Goal: Task Accomplishment & Management: Use online tool/utility

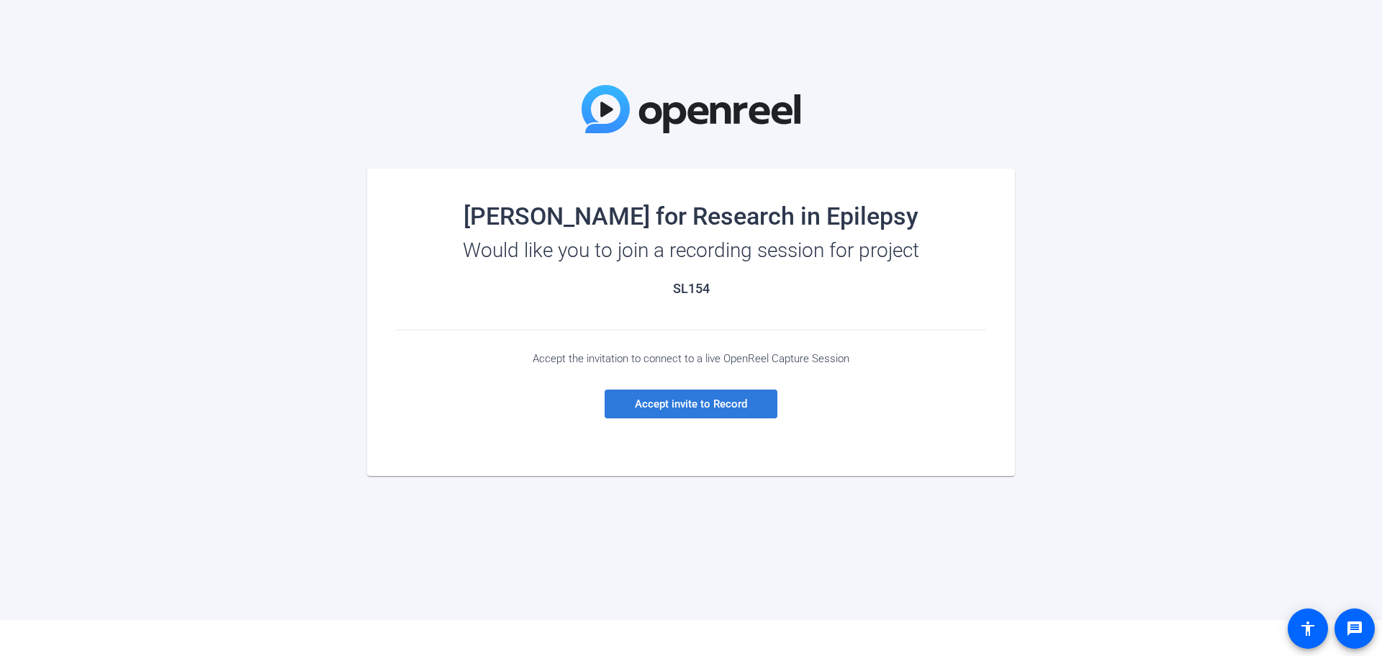
click at [649, 400] on span "Accept invite to Record" at bounding box center [691, 403] width 112 height 13
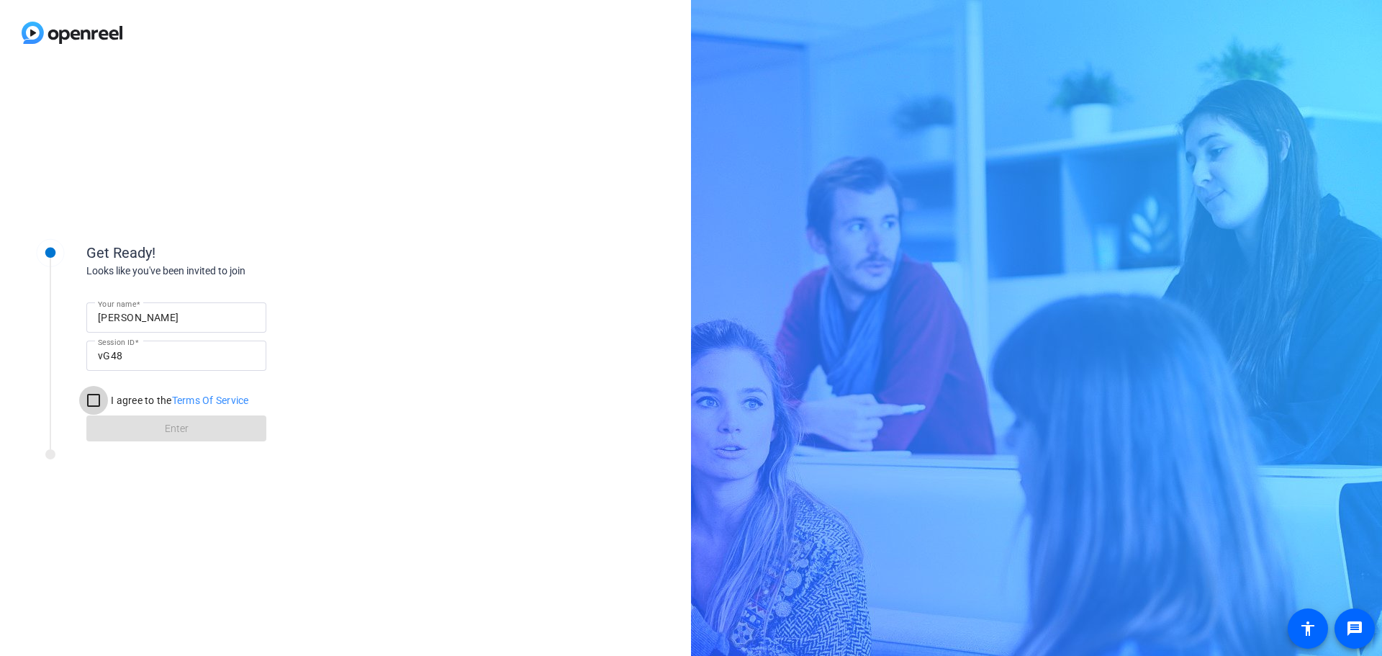
click at [96, 398] on input "I agree to the Terms Of Service" at bounding box center [93, 400] width 29 height 29
checkbox input "true"
click at [135, 437] on span at bounding box center [176, 428] width 180 height 35
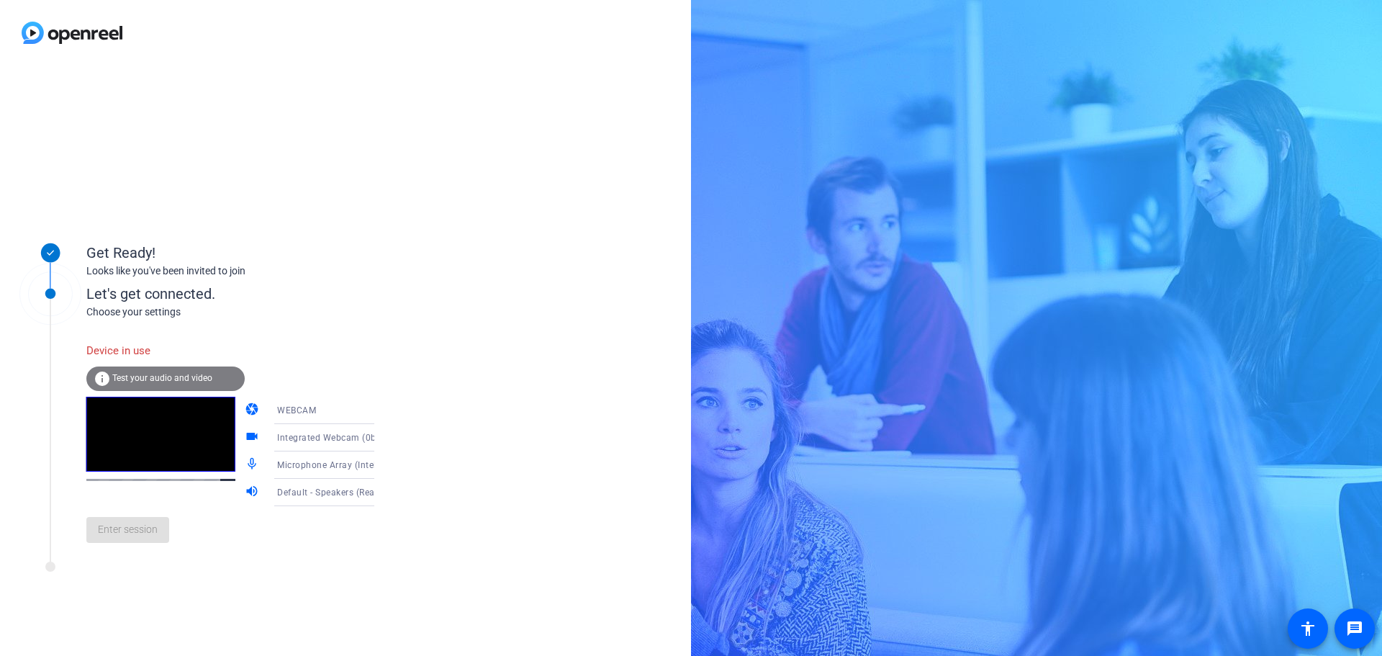
click at [132, 429] on video at bounding box center [160, 434] width 149 height 75
click at [124, 374] on span "Test your audio and video" at bounding box center [162, 378] width 100 height 10
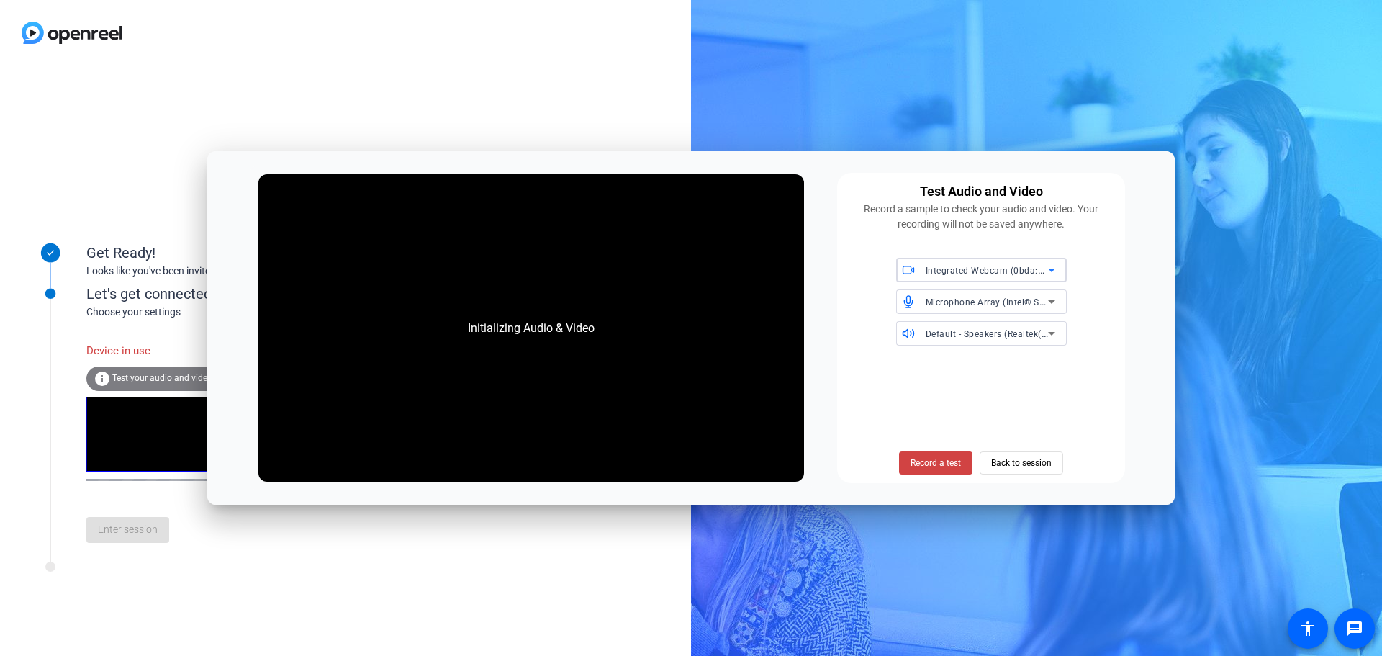
click at [503, 337] on div "Initializing Audio & Video" at bounding box center [532, 328] width 156 height 46
click at [947, 463] on span "Record a test" at bounding box center [936, 462] width 50 height 13
click at [941, 305] on span "Microphone Array (Intel® Smart Sound Technology for Digital Microphones)" at bounding box center [1085, 302] width 319 height 12
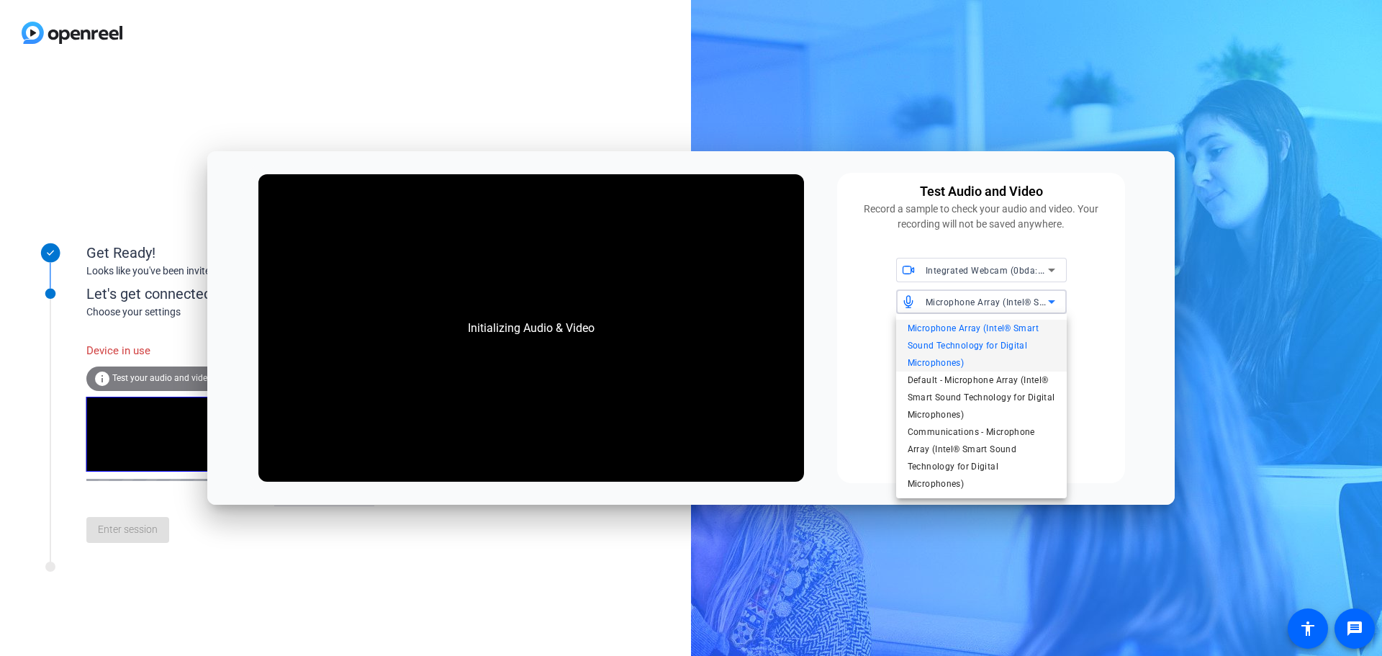
click at [944, 261] on div at bounding box center [691, 328] width 1382 height 656
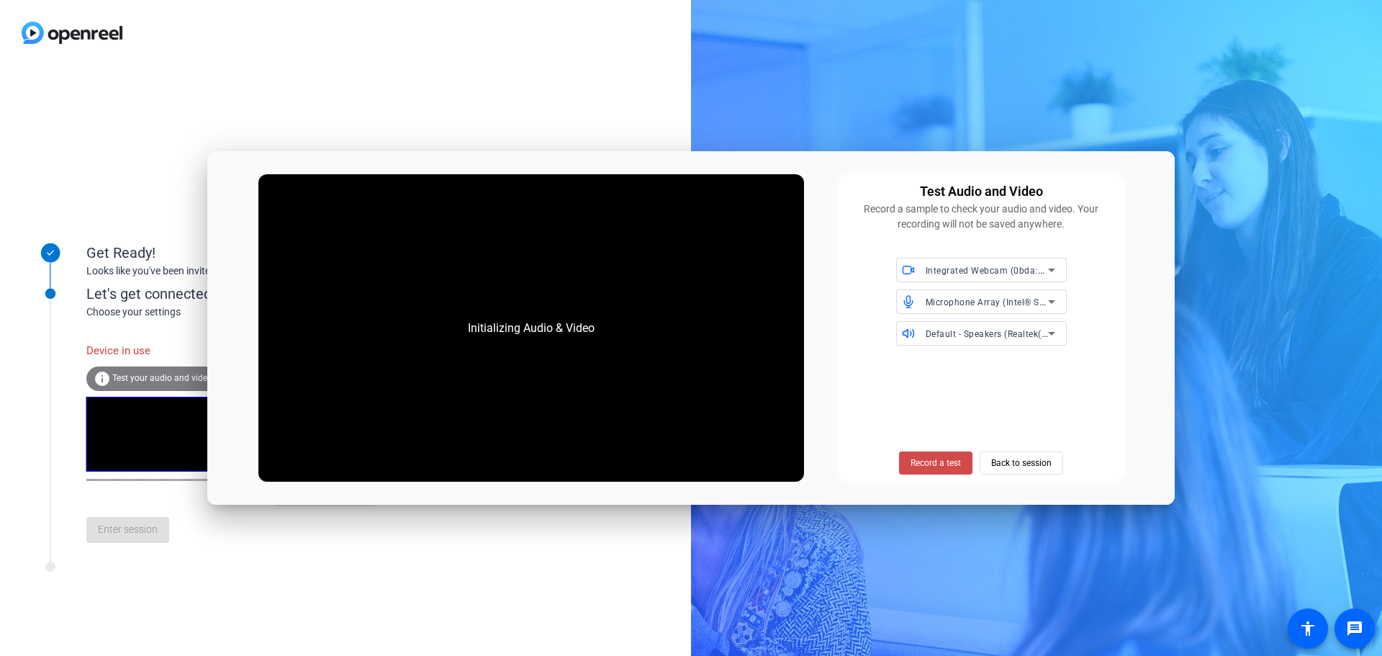
click at [939, 464] on span "Record a test" at bounding box center [936, 462] width 50 height 13
click at [523, 328] on div "Initializing Audio & Video" at bounding box center [532, 328] width 156 height 46
click at [567, 338] on div "Initializing Audio & Video" at bounding box center [532, 328] width 156 height 46
click at [1044, 464] on span "Back to session" at bounding box center [1021, 462] width 60 height 27
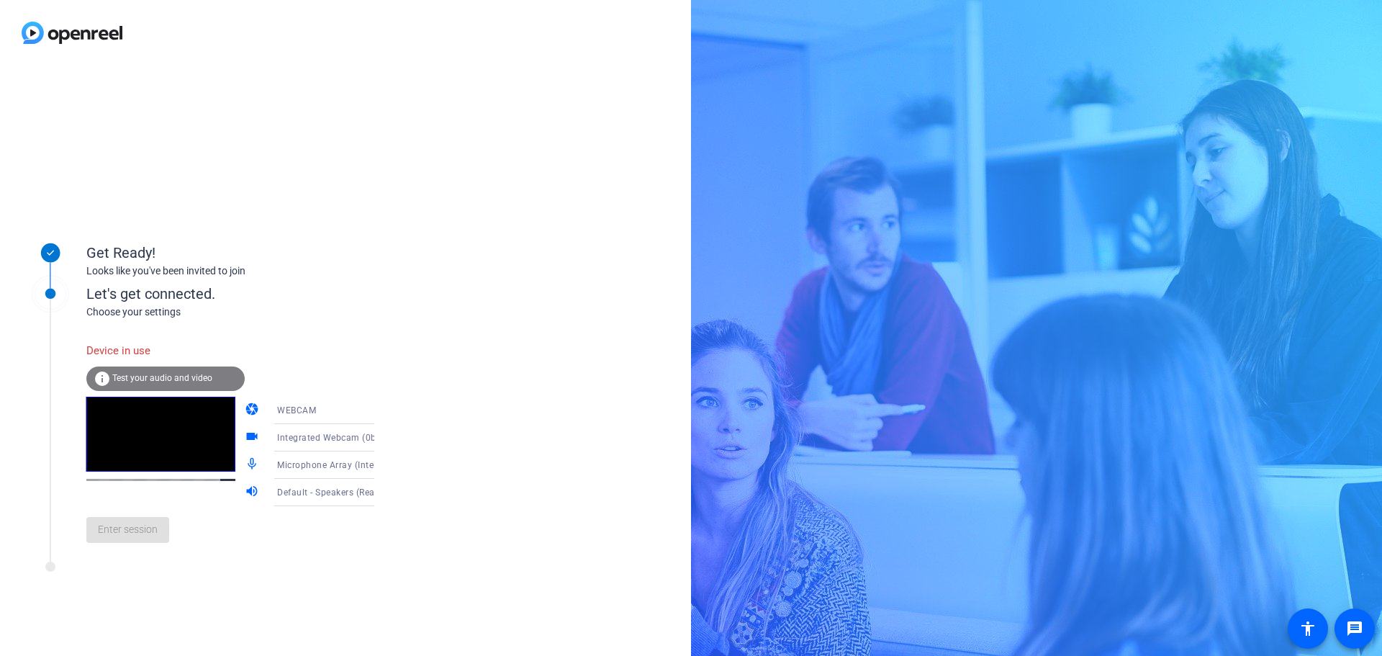
click at [126, 382] on span "Test your audio and video" at bounding box center [162, 378] width 100 height 10
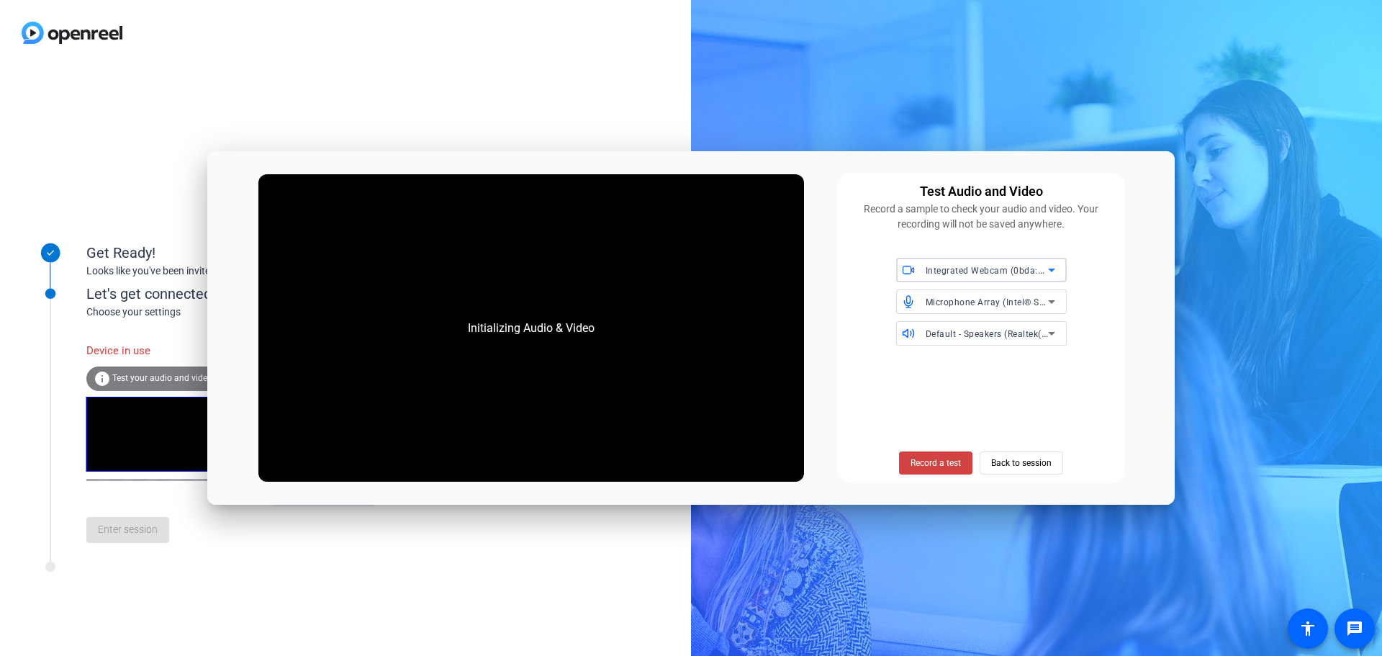
click at [556, 419] on div "Initializing Audio & Video" at bounding box center [531, 327] width 546 height 307
click at [945, 462] on span "Record a test" at bounding box center [936, 462] width 50 height 13
click at [394, 315] on div "Initializing Audio & Video" at bounding box center [531, 327] width 546 height 307
click at [524, 292] on div "Initializing Audio & Video" at bounding box center [531, 327] width 546 height 307
click at [943, 463] on span "Record a test" at bounding box center [936, 462] width 50 height 13
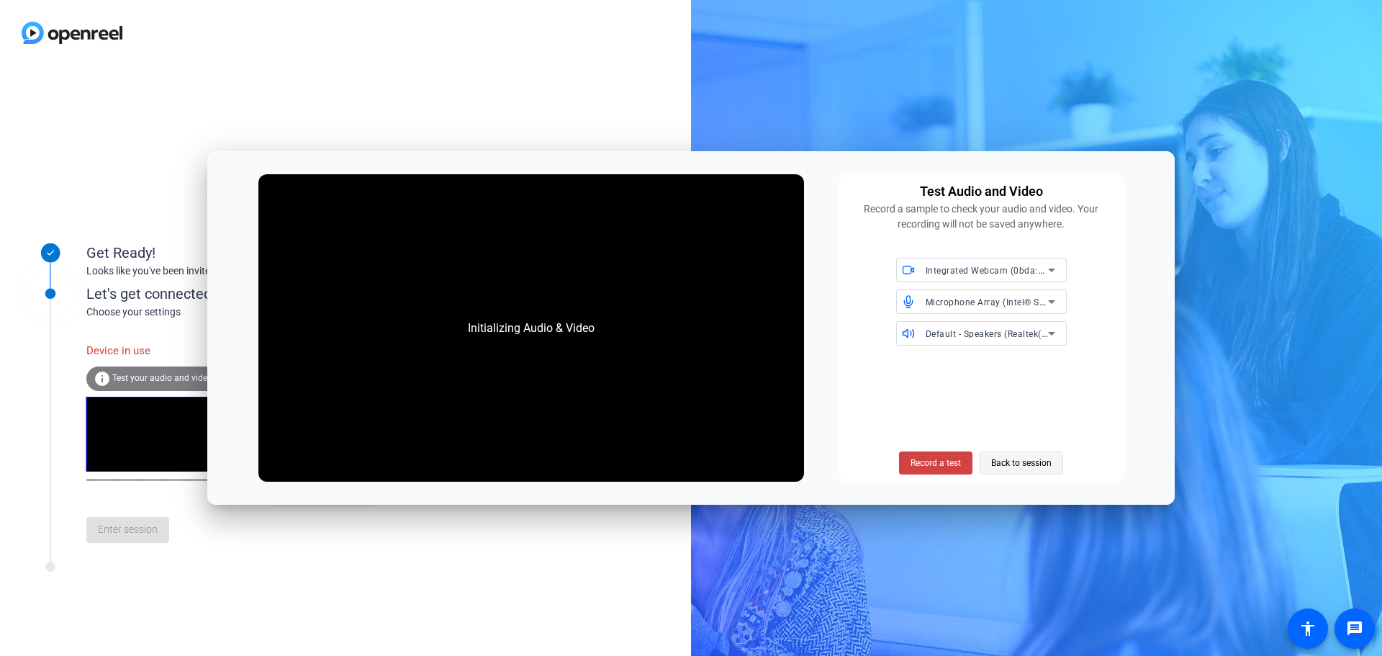
click at [1016, 465] on span "Back to session" at bounding box center [1021, 462] width 60 height 27
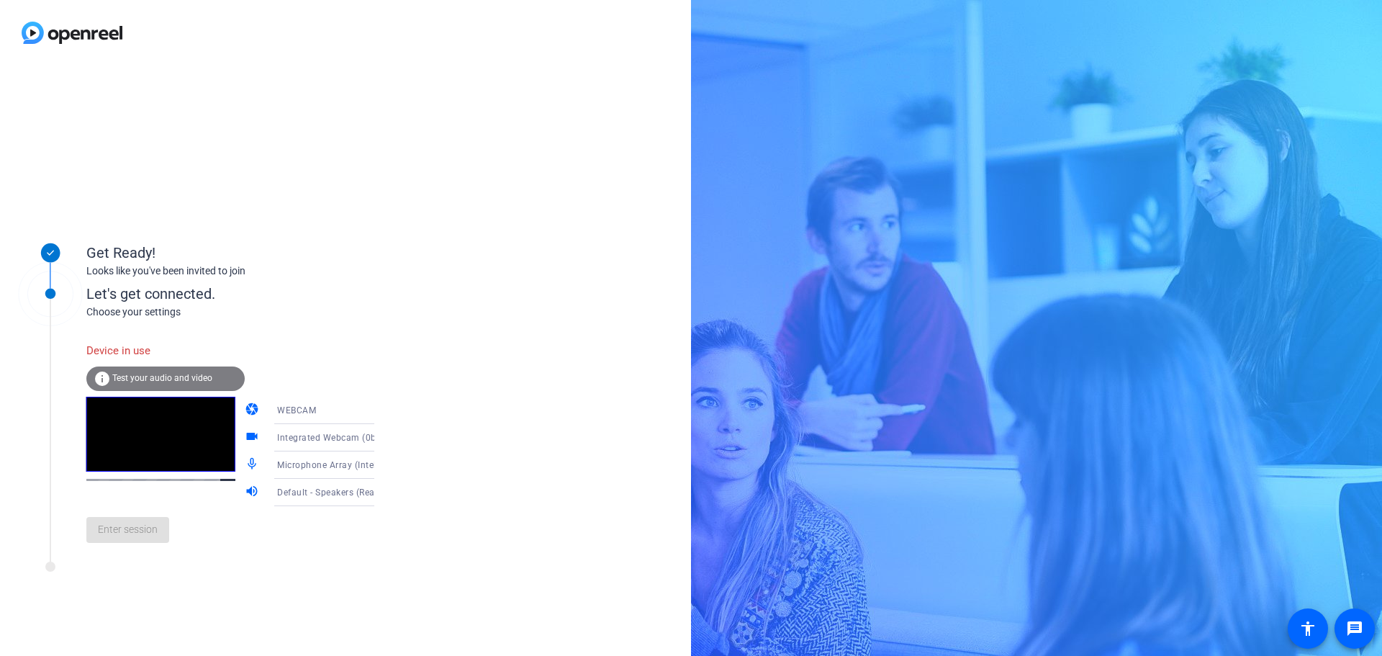
click at [155, 444] on video at bounding box center [160, 434] width 149 height 75
click at [318, 418] on div "WEBCAM" at bounding box center [330, 410] width 107 height 18
click at [275, 467] on span "DESKTOP" at bounding box center [277, 467] width 40 height 17
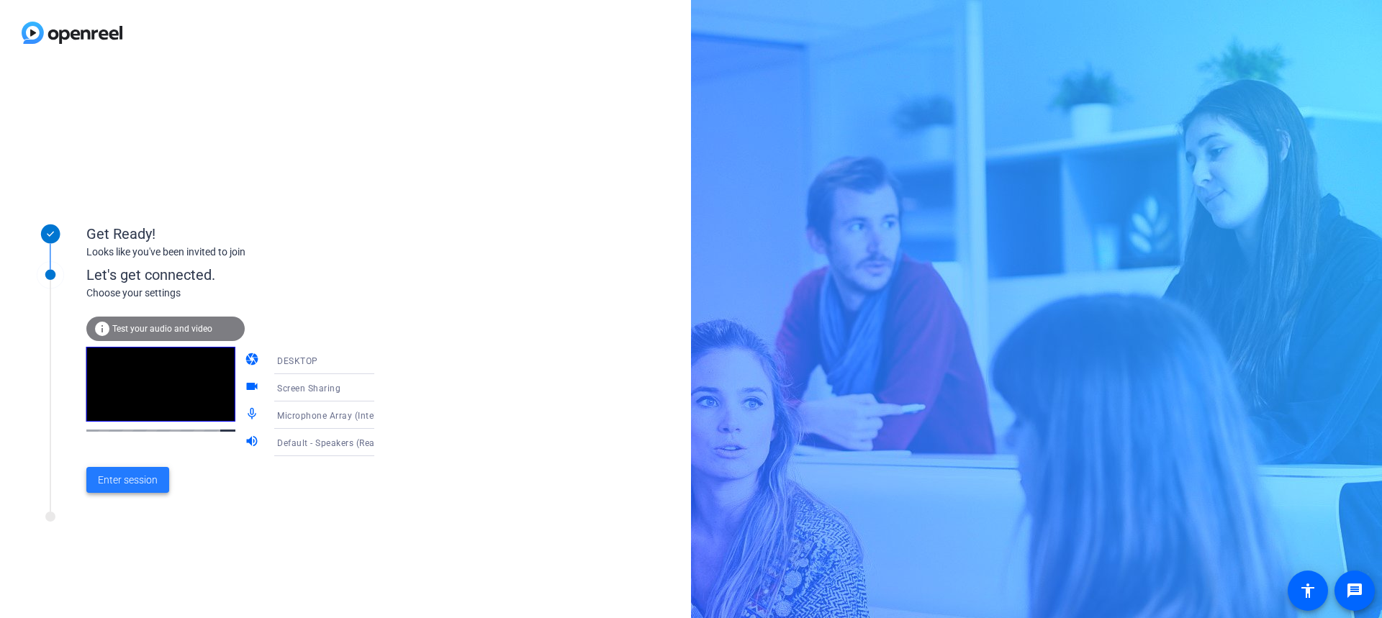
click at [118, 483] on span "Enter session" at bounding box center [128, 480] width 60 height 15
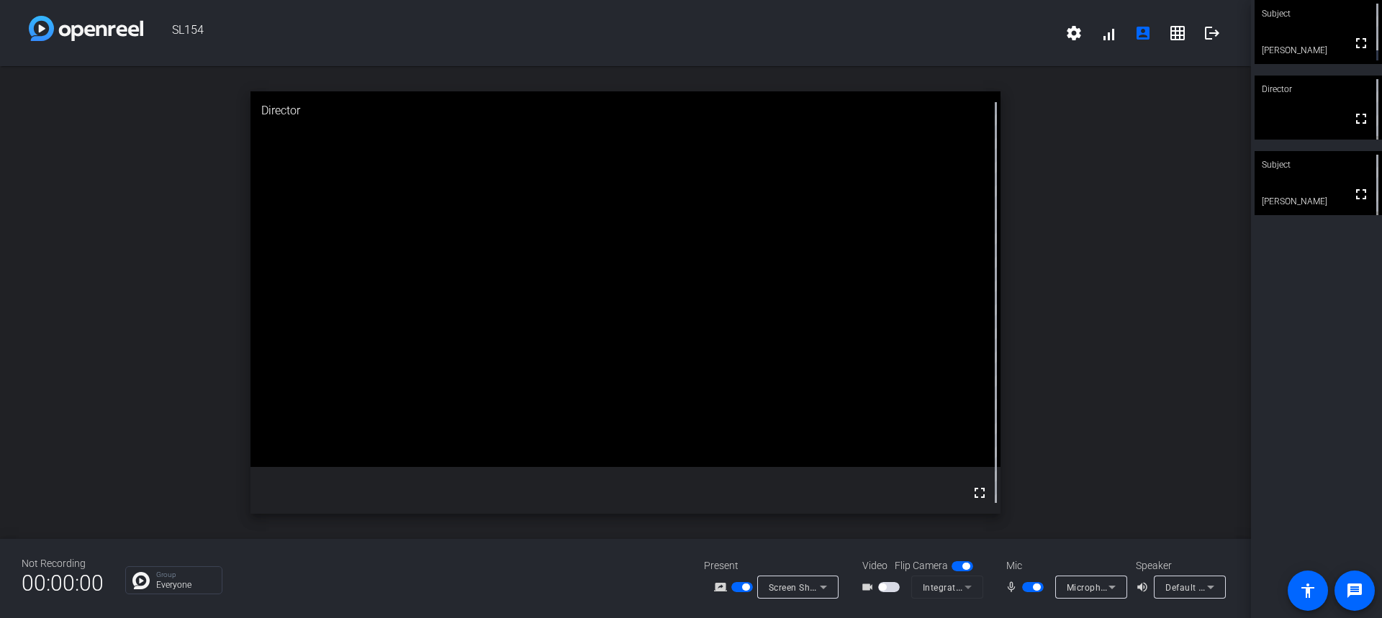
click at [887, 590] on span "button" at bounding box center [889, 587] width 22 height 10
click at [866, 587] on mat-icon "videocam_outline" at bounding box center [869, 587] width 17 height 17
drag, startPoint x: 881, startPoint y: 591, endPoint x: 903, endPoint y: 590, distance: 22.3
click at [903, 590] on div "videocam_outline" at bounding box center [886, 587] width 50 height 17
drag, startPoint x: 883, startPoint y: 588, endPoint x: 903, endPoint y: 588, distance: 19.5
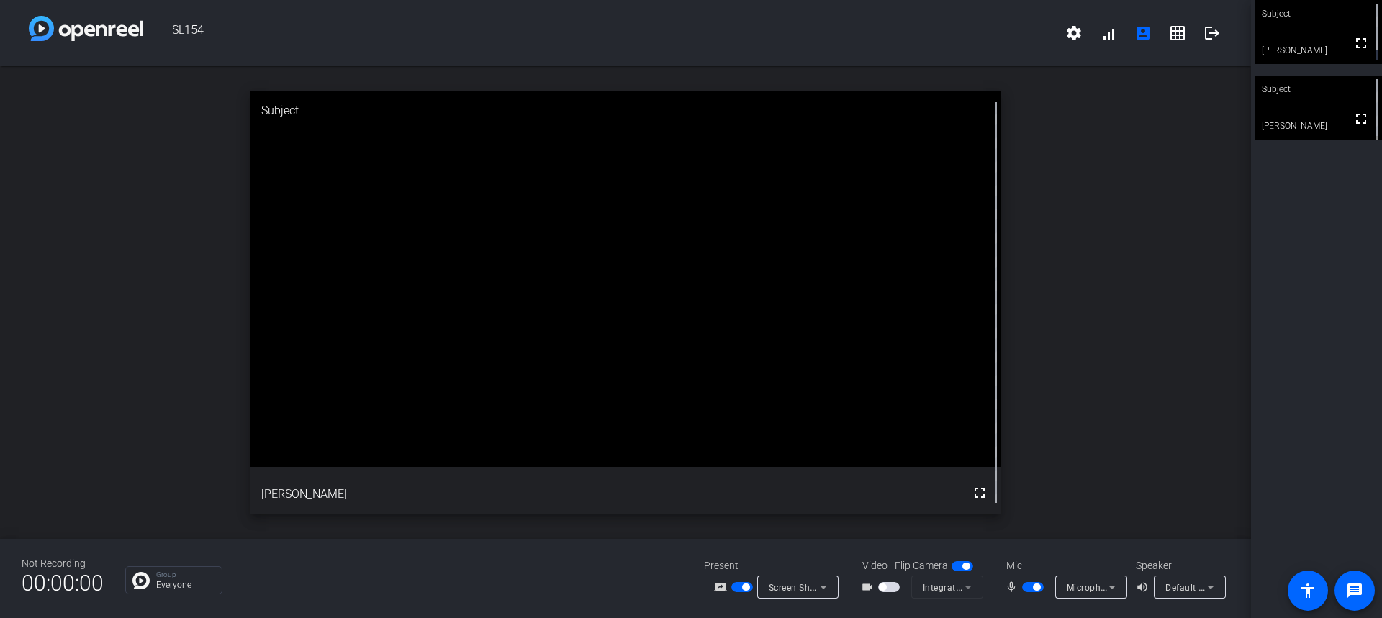
click at [903, 588] on div "videocam_outline" at bounding box center [886, 587] width 50 height 17
click at [891, 593] on mat-slide-toggle at bounding box center [890, 587] width 24 height 15
click at [800, 585] on span "Screen Sharing" at bounding box center [800, 588] width 63 height 12
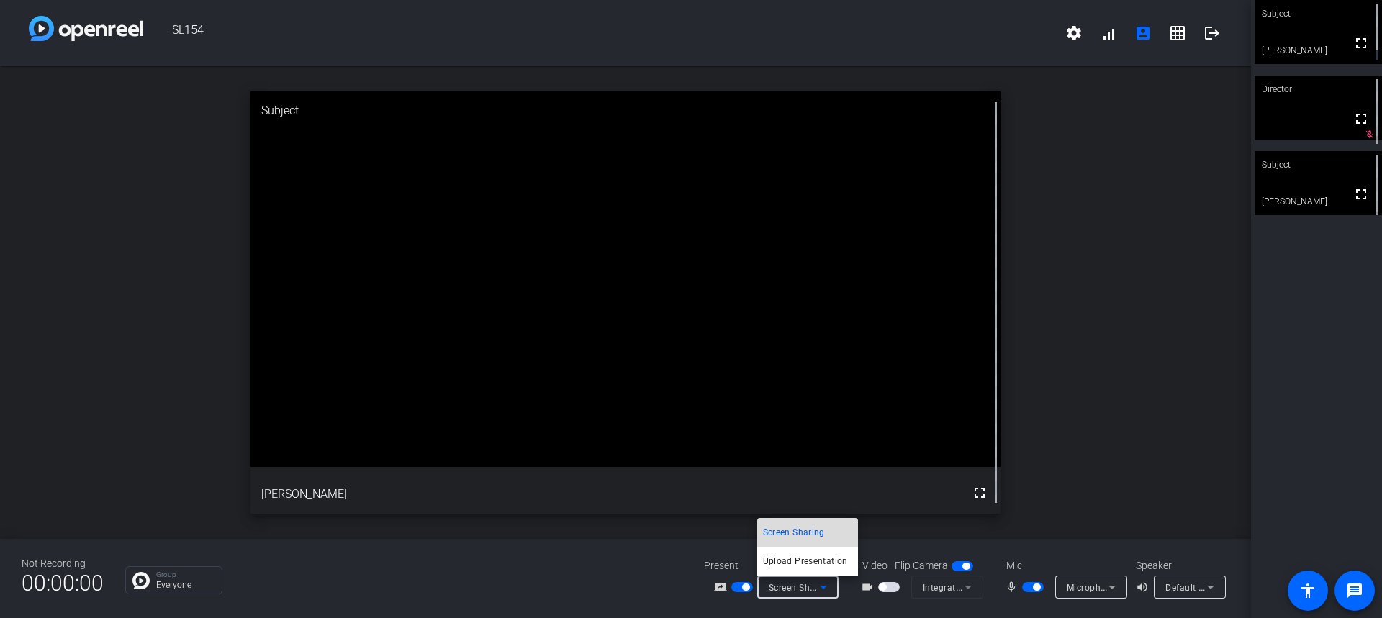
click at [799, 536] on span "Screen Sharing" at bounding box center [794, 532] width 62 height 17
click at [816, 589] on icon at bounding box center [823, 587] width 17 height 17
click at [1320, 17] on div at bounding box center [691, 309] width 1382 height 618
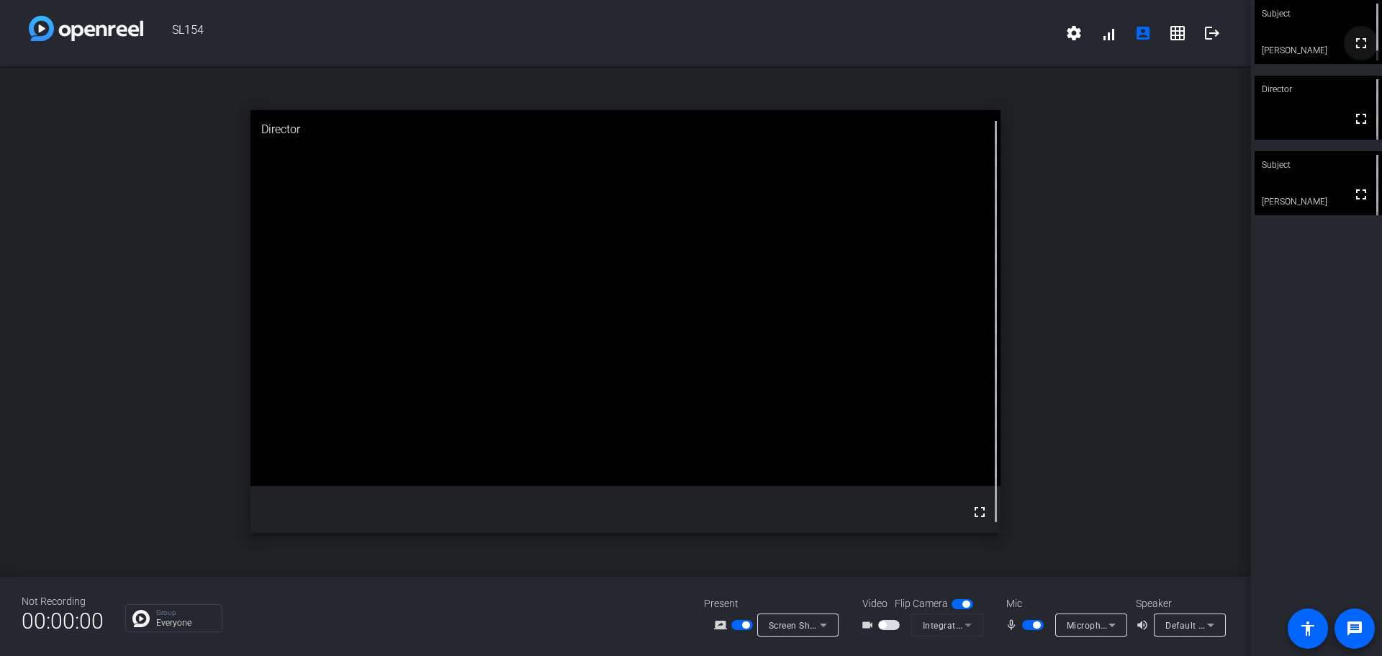
click at [1362, 35] on mat-icon "fullscreen" at bounding box center [1361, 43] width 17 height 17
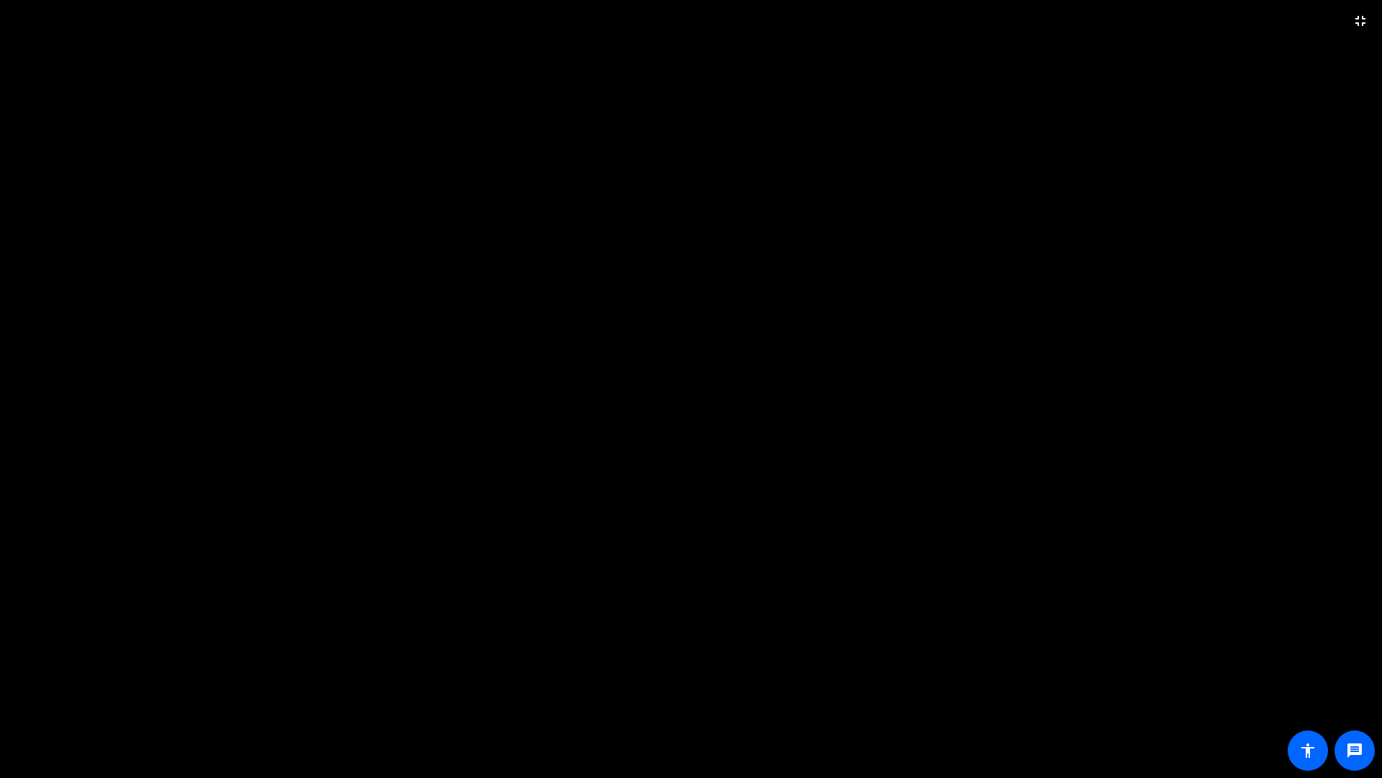
drag, startPoint x: 720, startPoint y: 202, endPoint x: 740, endPoint y: 194, distance: 21.7
click at [723, 201] on video at bounding box center [691, 389] width 1382 height 778
click at [1372, 17] on span at bounding box center [1361, 21] width 35 height 35
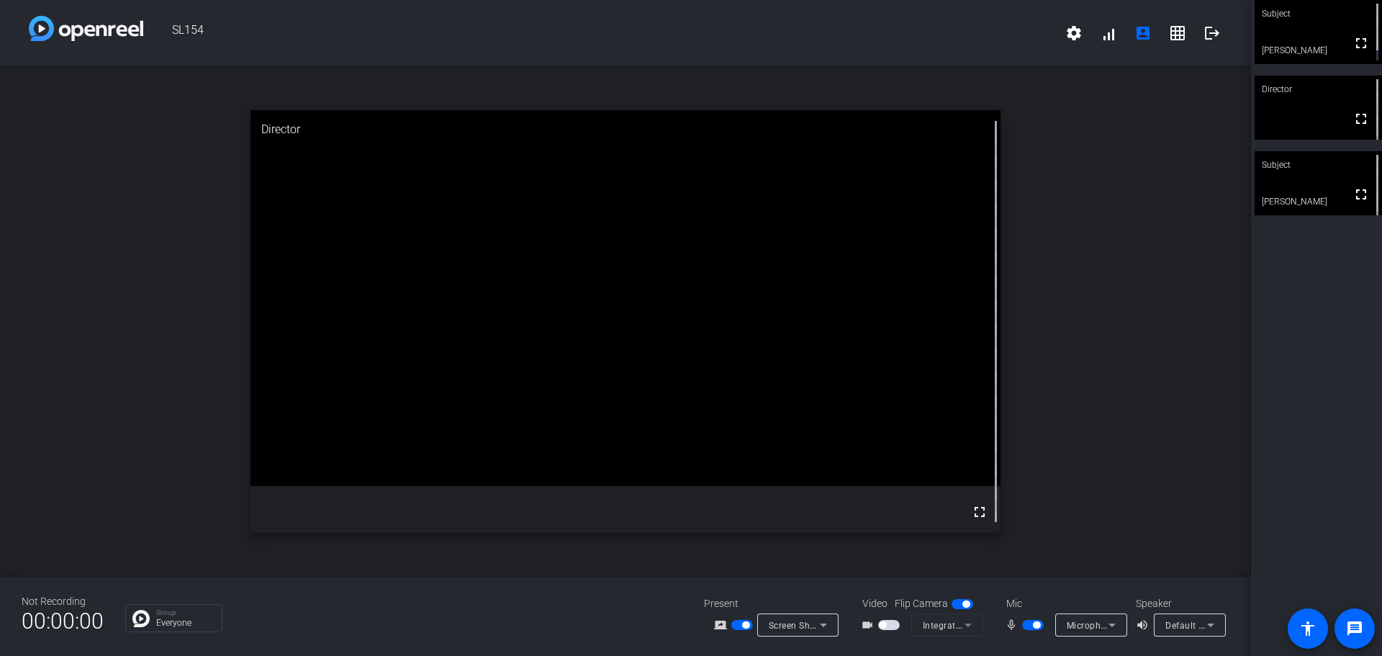
click at [1301, 30] on video at bounding box center [1318, 32] width 127 height 64
drag, startPoint x: 907, startPoint y: 173, endPoint x: 953, endPoint y: 148, distance: 52.2
click at [909, 173] on video at bounding box center [626, 297] width 751 height 375
click at [1106, 40] on span at bounding box center [1109, 33] width 35 height 35
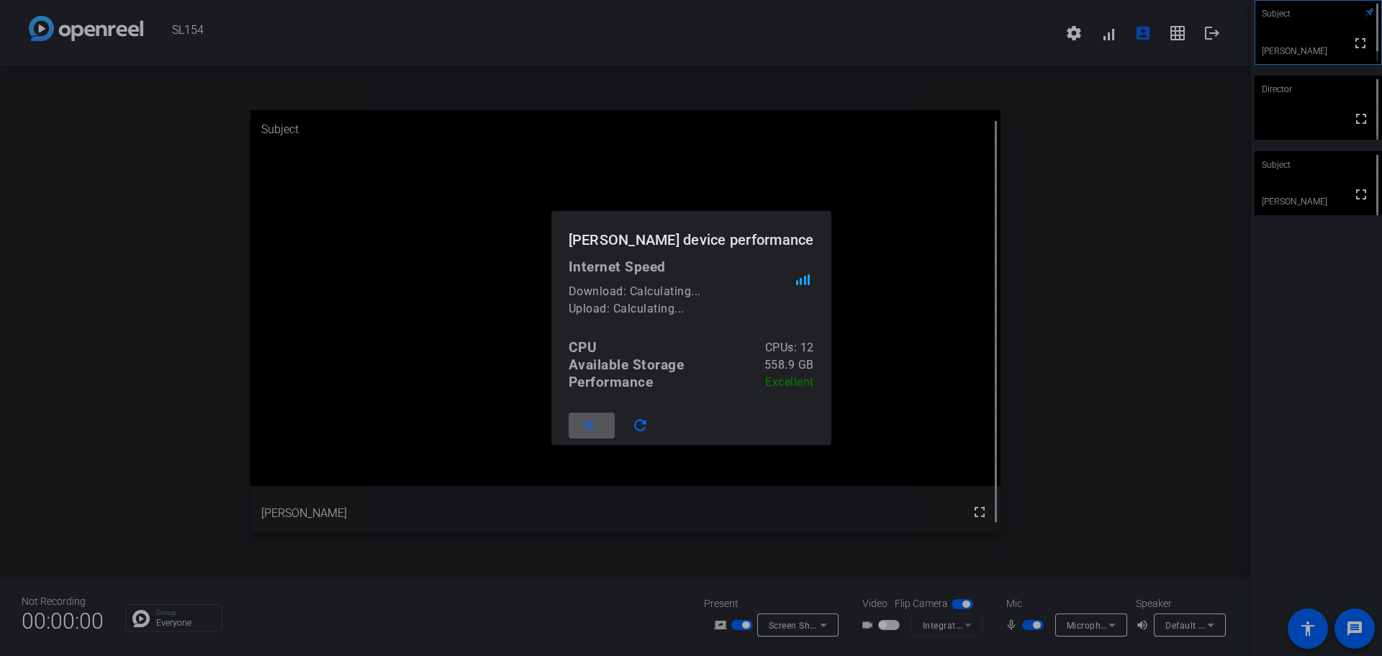
click at [1075, 325] on div at bounding box center [691, 328] width 1382 height 656
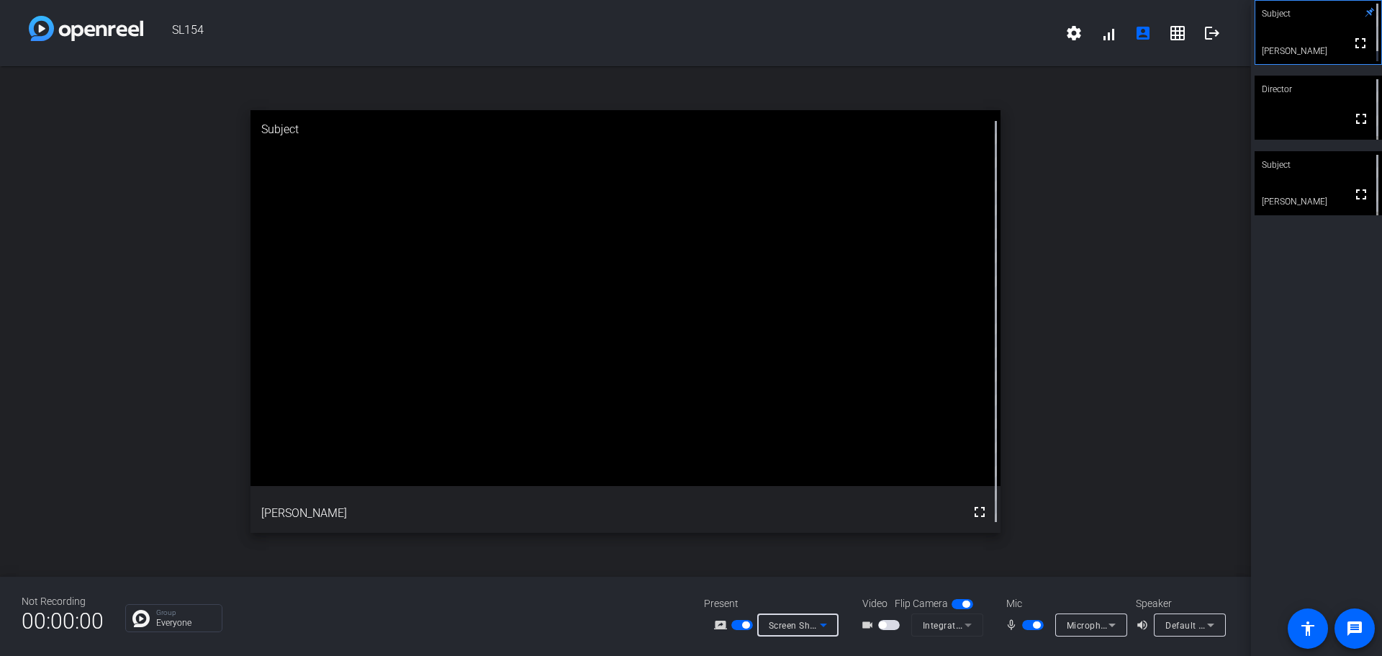
click at [820, 626] on icon at bounding box center [823, 624] width 17 height 17
click at [966, 600] on div at bounding box center [691, 328] width 1382 height 656
drag, startPoint x: 964, startPoint y: 601, endPoint x: 950, endPoint y: 603, distance: 14.5
click at [950, 603] on div "Flip Camera" at bounding box center [935, 603] width 81 height 15
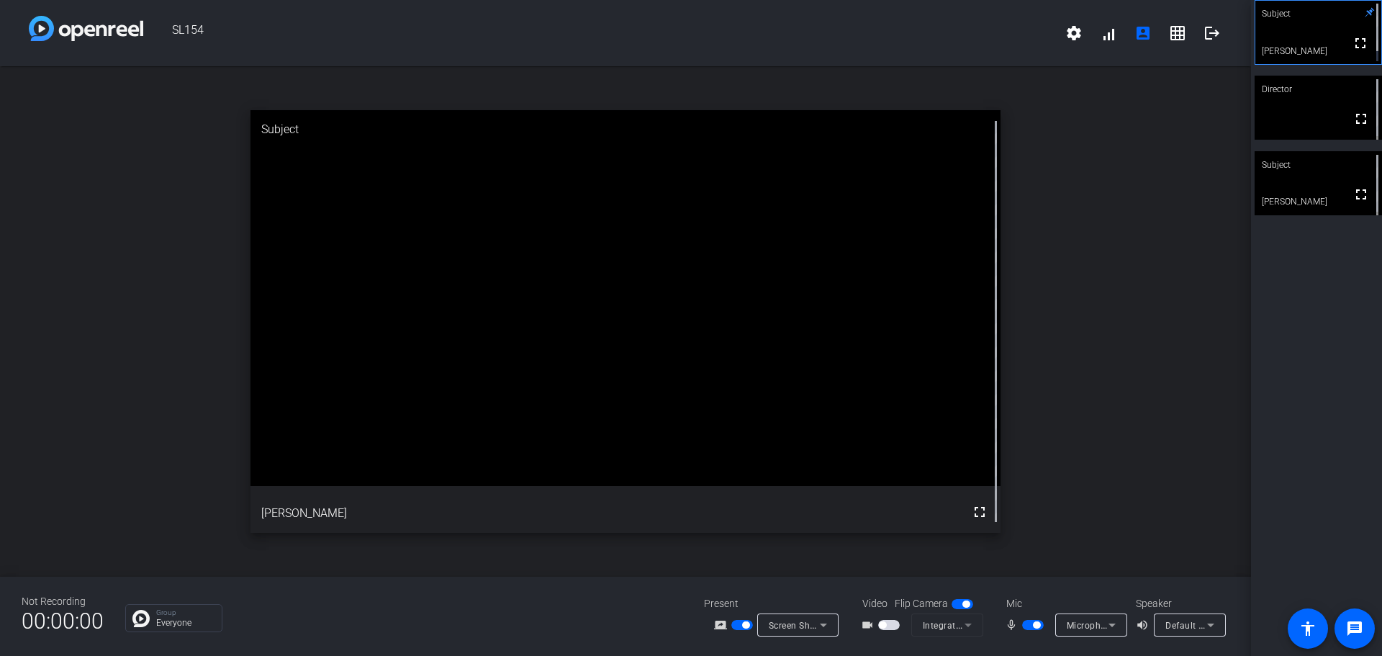
click at [932, 603] on span "Flip Camera" at bounding box center [921, 603] width 53 height 15
click at [873, 602] on span "Video" at bounding box center [875, 603] width 25 height 15
click at [961, 606] on span "button" at bounding box center [963, 604] width 22 height 10
click at [1303, 22] on div "Subject" at bounding box center [1318, 13] width 127 height 27
click at [1308, 34] on video at bounding box center [1319, 32] width 126 height 63
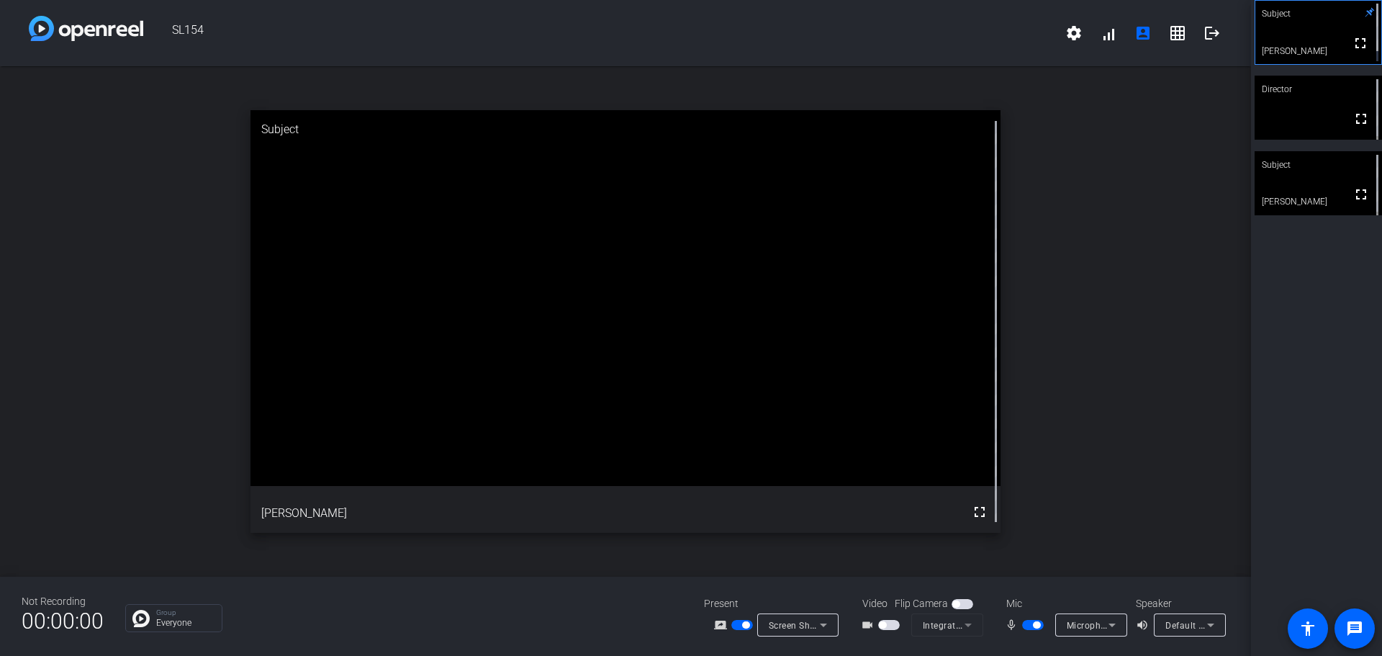
click at [888, 624] on span "button" at bounding box center [889, 625] width 22 height 10
click at [968, 627] on mat-form-field "Integrated Webcam (0bda:5585)" at bounding box center [948, 624] width 72 height 23
click at [968, 609] on span "button" at bounding box center [963, 604] width 22 height 10
click at [1193, 621] on span "Default - Speakers (Realtek(R) Audio)" at bounding box center [1244, 625] width 156 height 12
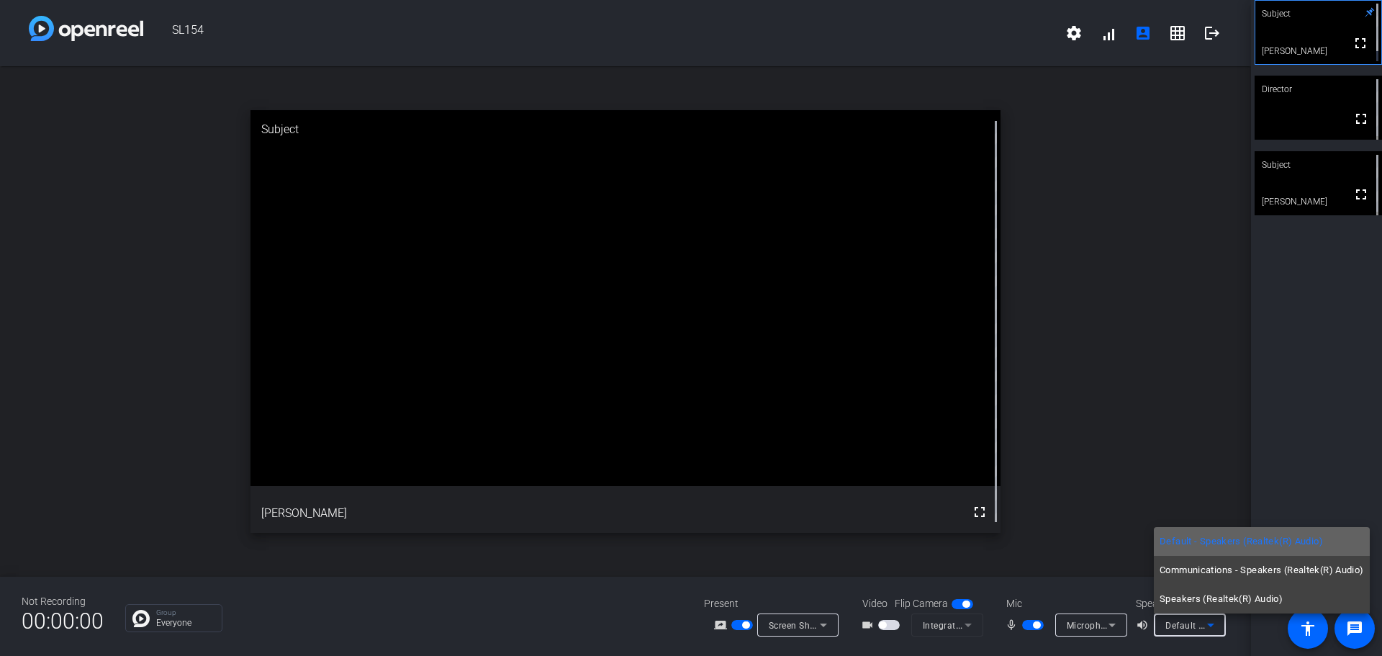
click at [1214, 547] on span "Default - Speakers (Realtek(R) Audio)" at bounding box center [1241, 541] width 163 height 17
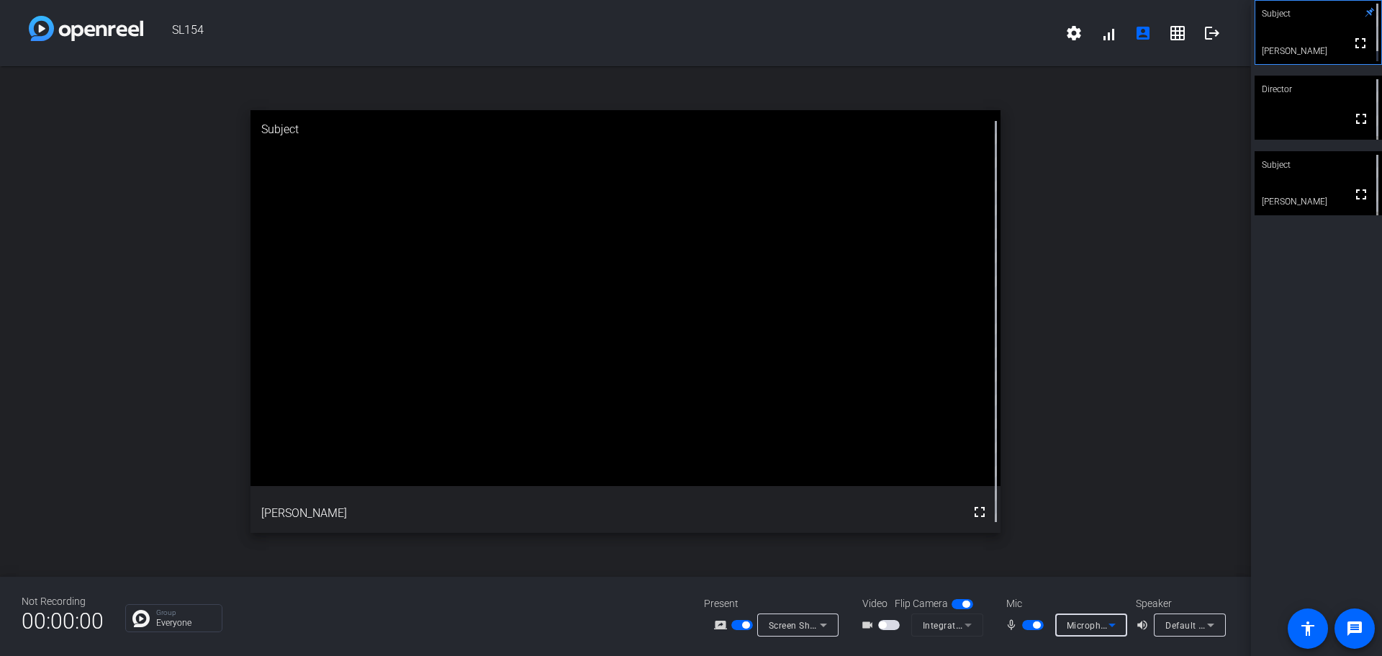
click at [1095, 626] on span "Microphone Array (Intel® Smart Sound Technology for Digital Microphones)" at bounding box center [1226, 625] width 319 height 12
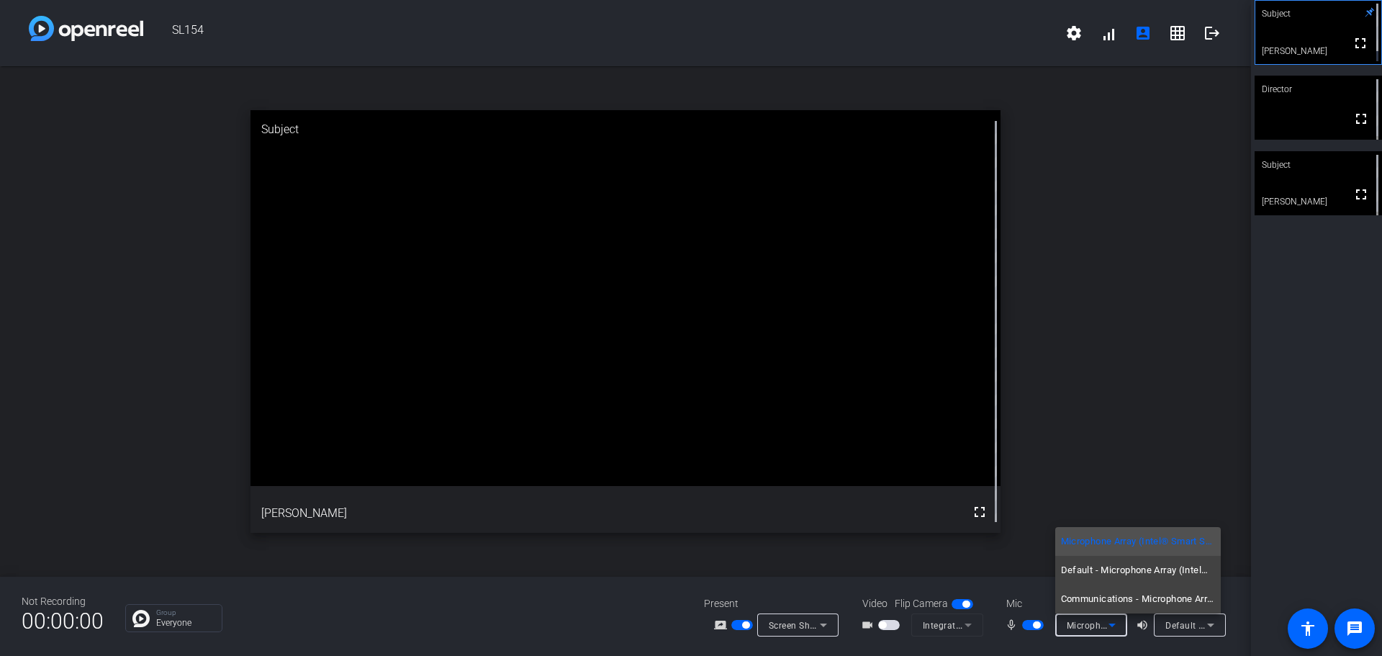
click at [1010, 520] on div at bounding box center [691, 328] width 1382 height 656
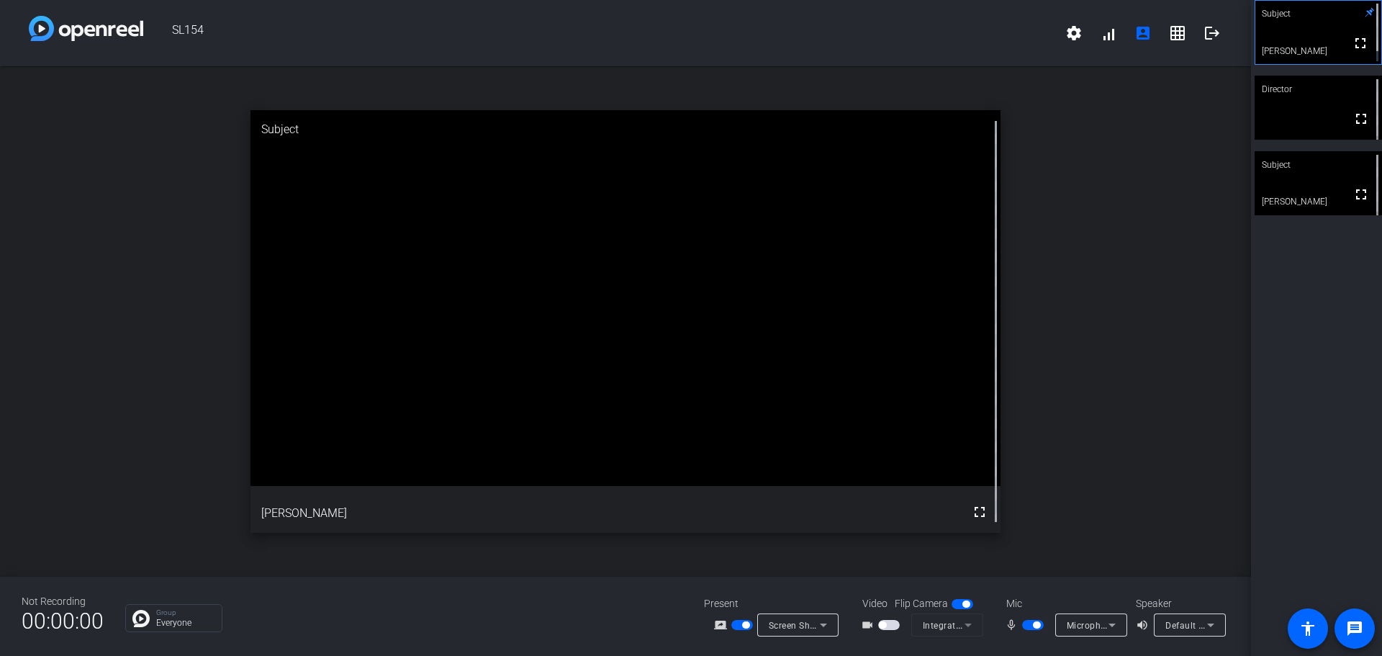
click at [950, 623] on mat-form-field "Integrated Webcam (0bda:5585)" at bounding box center [948, 624] width 72 height 23
click at [963, 625] on mat-form-field "Integrated Webcam (0bda:5585)" at bounding box center [948, 624] width 72 height 23
click at [967, 628] on mat-form-field "Integrated Webcam (0bda:5585)" at bounding box center [948, 624] width 72 height 23
click at [899, 617] on mat-slide-toggle at bounding box center [890, 624] width 24 height 15
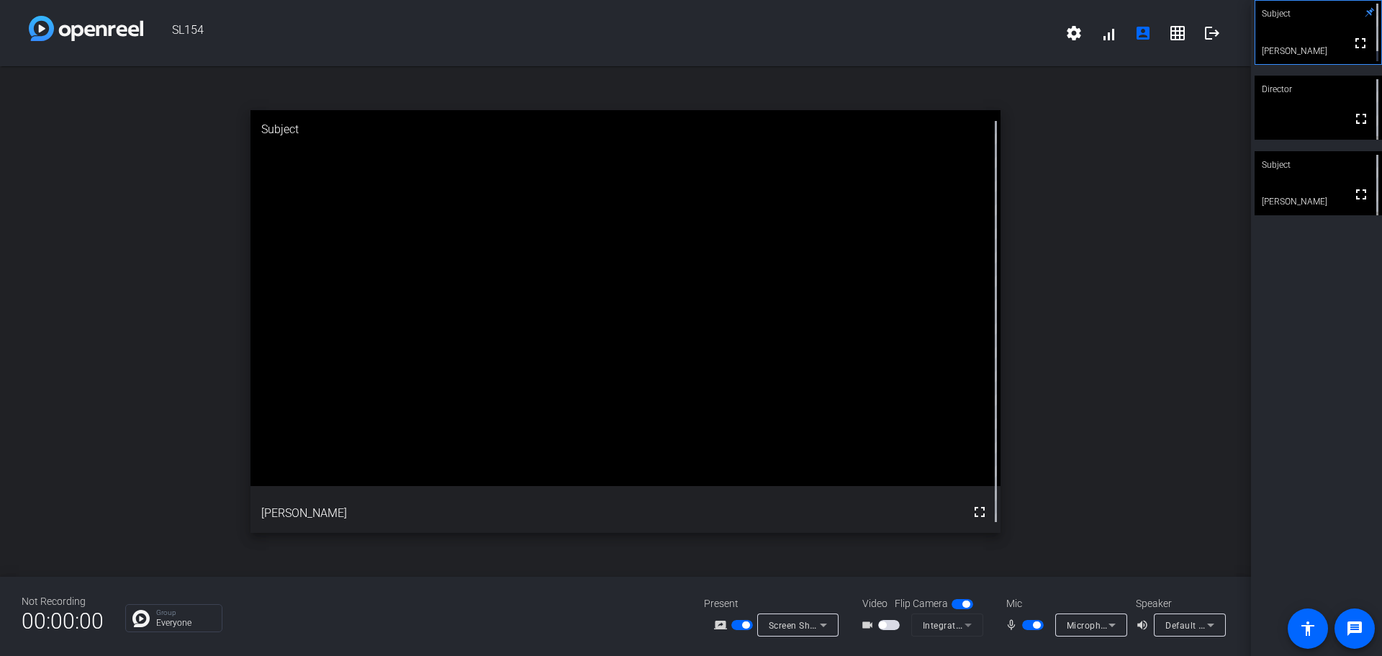
click at [881, 622] on span "button" at bounding box center [882, 624] width 7 height 7
click at [816, 630] on icon at bounding box center [823, 624] width 17 height 17
click at [717, 629] on div at bounding box center [691, 328] width 1382 height 656
click at [717, 628] on mat-icon "screen_share_outline" at bounding box center [722, 624] width 17 height 17
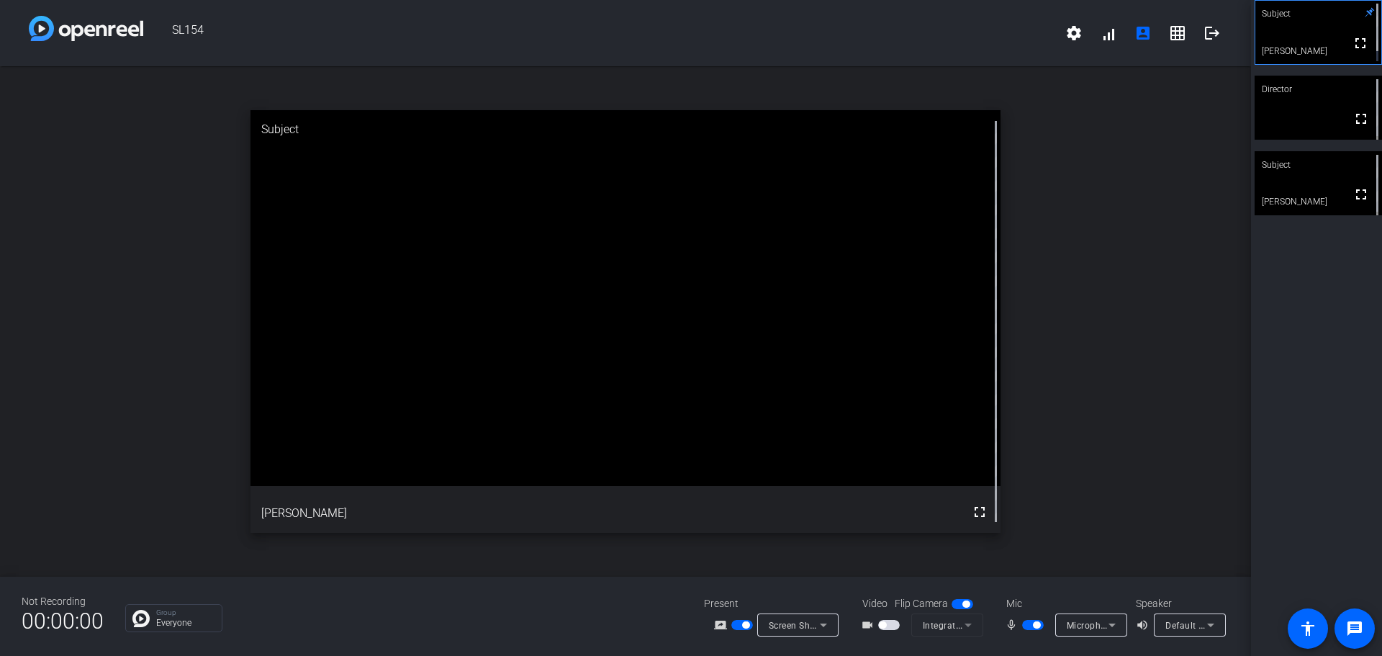
click at [744, 624] on span "button" at bounding box center [745, 624] width 7 height 7
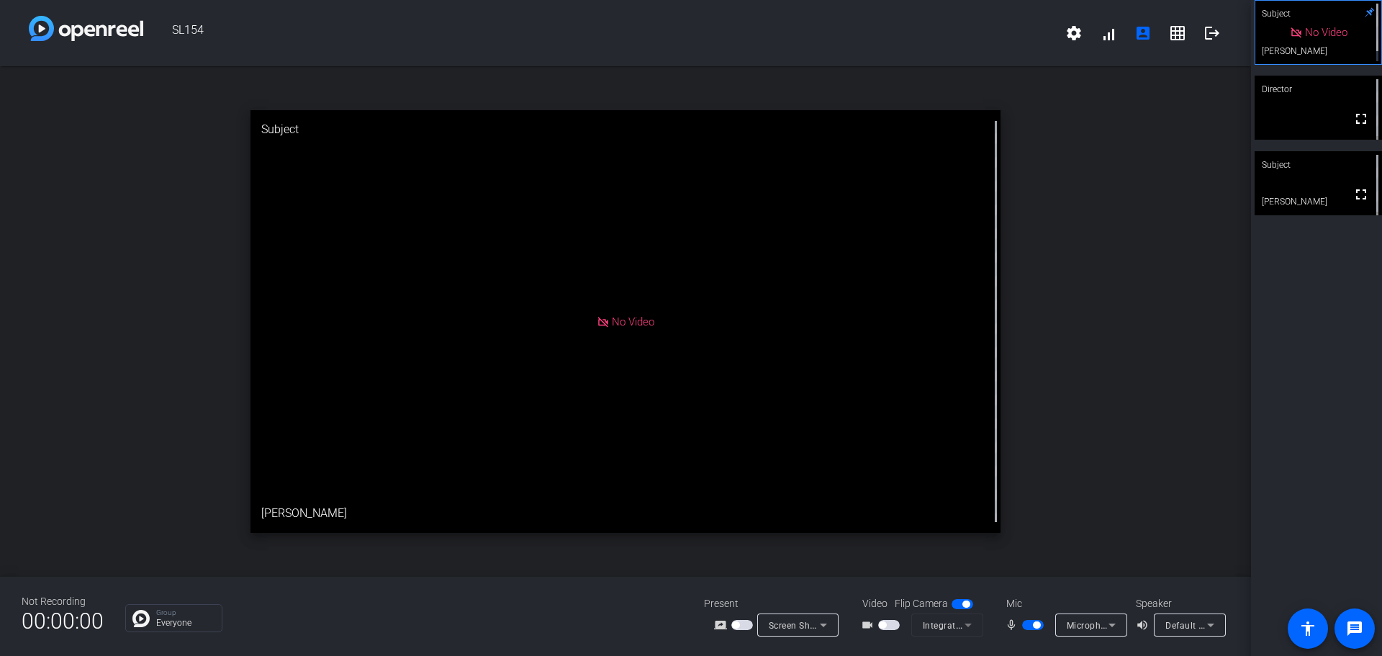
click at [744, 624] on span "button" at bounding box center [743, 625] width 22 height 10
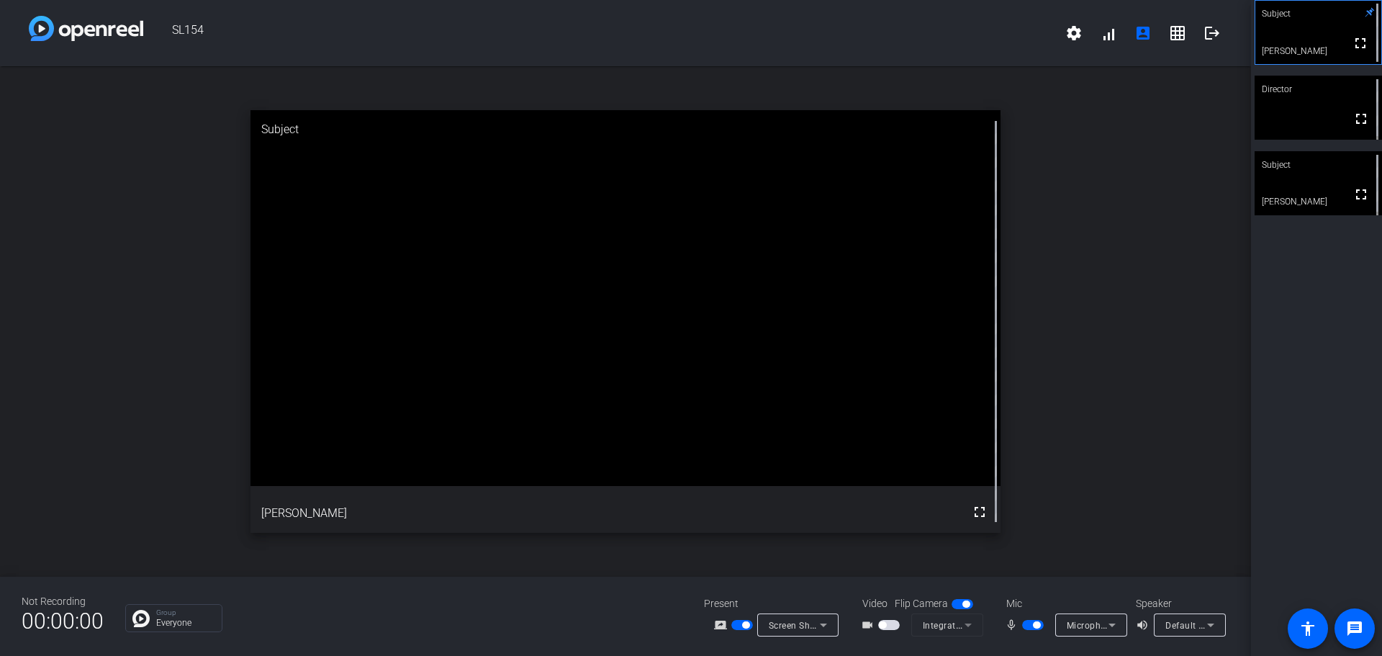
click at [1311, 25] on div "Subject" at bounding box center [1318, 13] width 127 height 27
click at [773, 274] on video at bounding box center [626, 297] width 751 height 375
click at [996, 118] on div at bounding box center [995, 321] width 9 height 423
click at [986, 320] on video at bounding box center [626, 297] width 751 height 375
click at [976, 120] on div "Subject" at bounding box center [626, 129] width 751 height 39
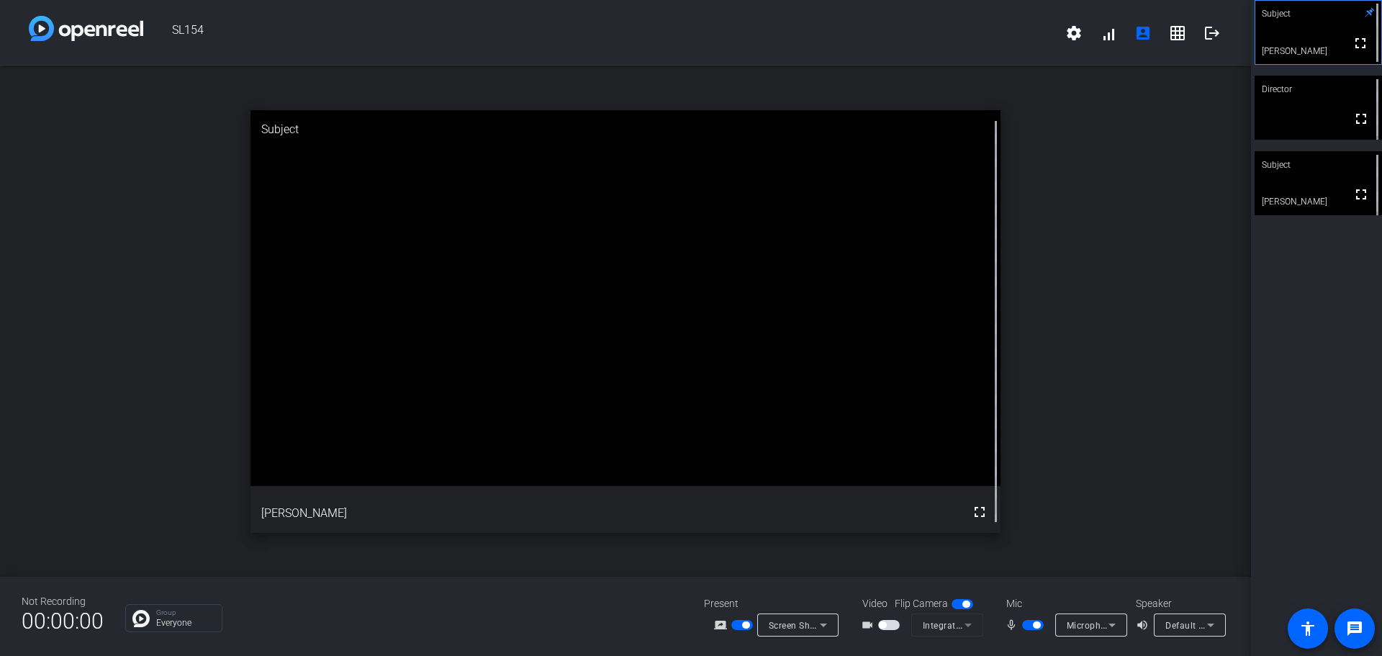
click at [985, 325] on video at bounding box center [626, 297] width 751 height 375
click at [888, 618] on mat-slide-toggle at bounding box center [890, 624] width 24 height 15
click at [751, 628] on span "button" at bounding box center [743, 625] width 22 height 10
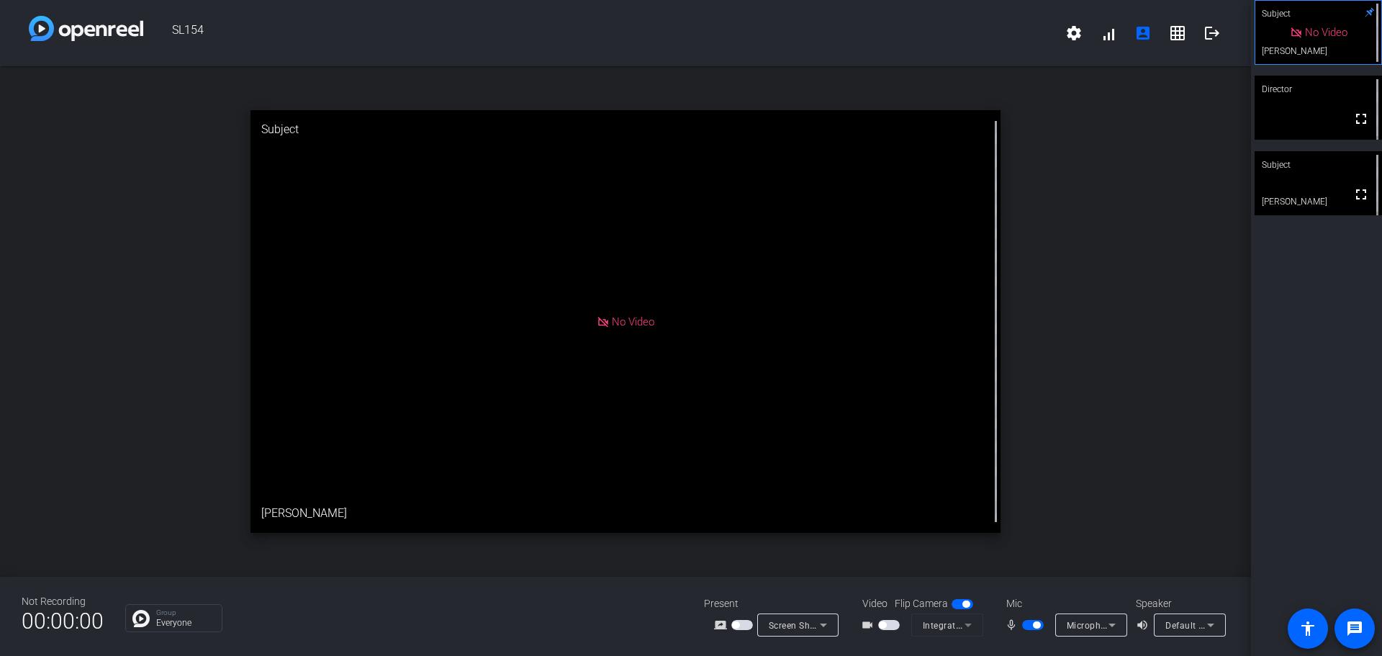
click at [744, 626] on span "button" at bounding box center [743, 625] width 22 height 10
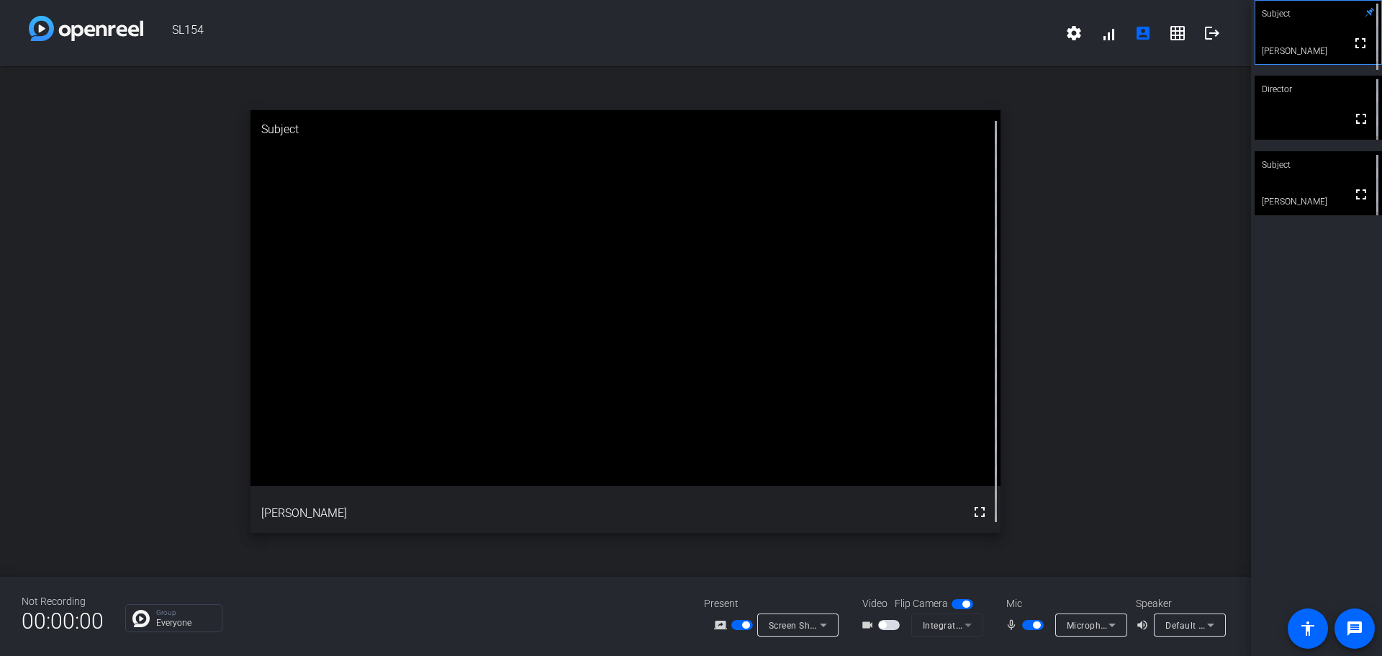
click at [1339, 176] on div "Subject" at bounding box center [1318, 164] width 127 height 27
click at [1291, 48] on video at bounding box center [1318, 32] width 127 height 64
click at [1320, 188] on video at bounding box center [1318, 183] width 127 height 64
click at [888, 436] on video at bounding box center [626, 297] width 751 height 375
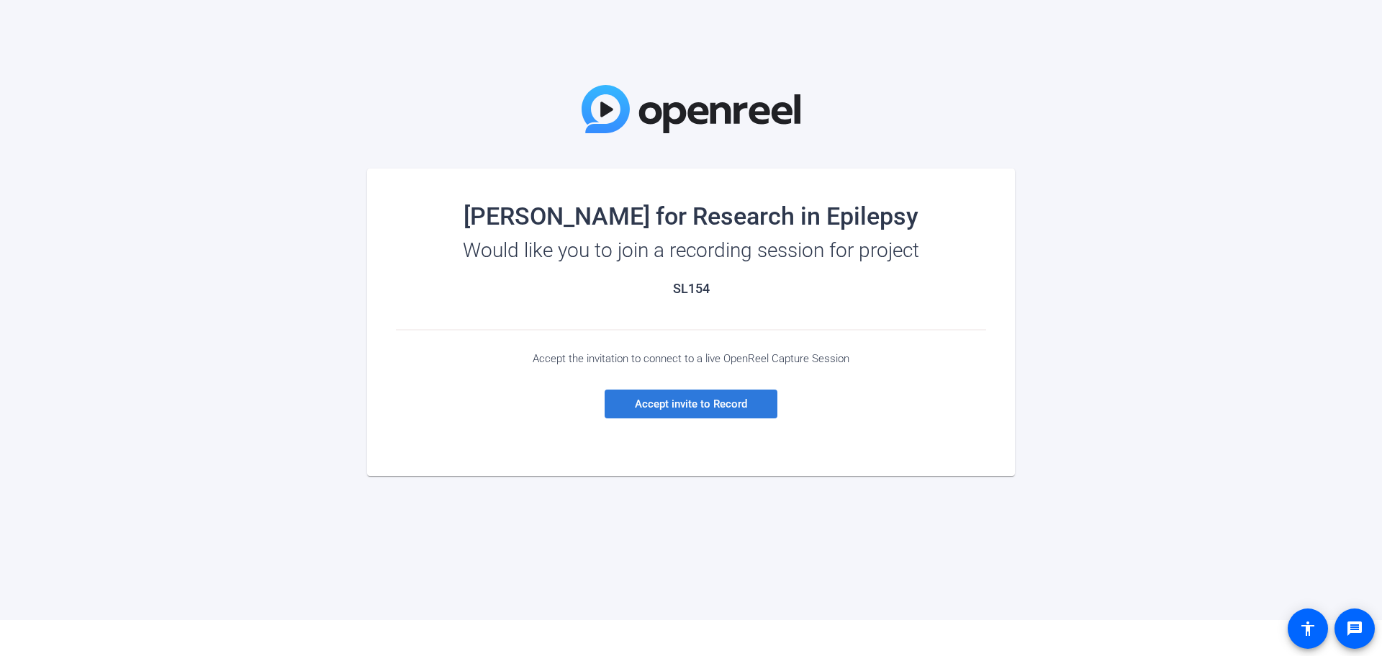
click at [699, 407] on span "Accept invite to Record" at bounding box center [691, 403] width 112 height 13
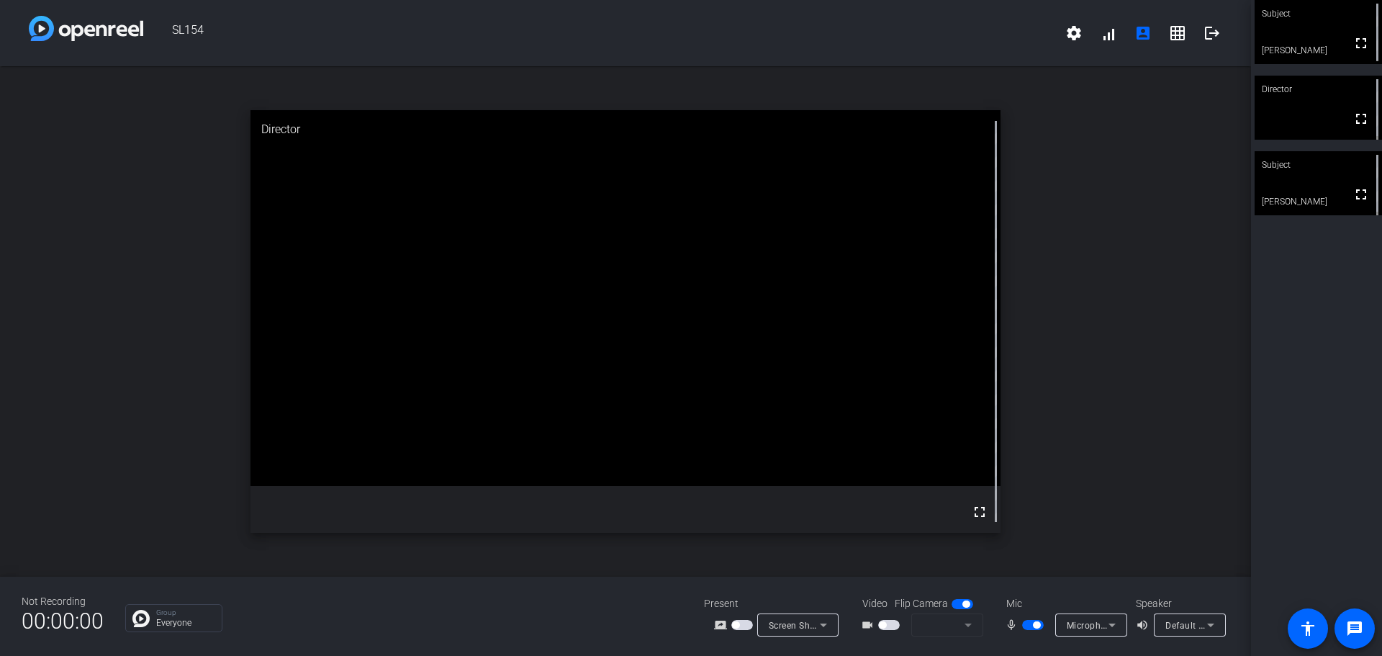
click at [1300, 40] on video at bounding box center [1318, 32] width 127 height 64
click at [987, 114] on div "Subject" at bounding box center [626, 129] width 751 height 39
click at [991, 120] on div "Subject" at bounding box center [626, 129] width 751 height 39
click at [1373, 14] on div at bounding box center [1377, 32] width 9 height 65
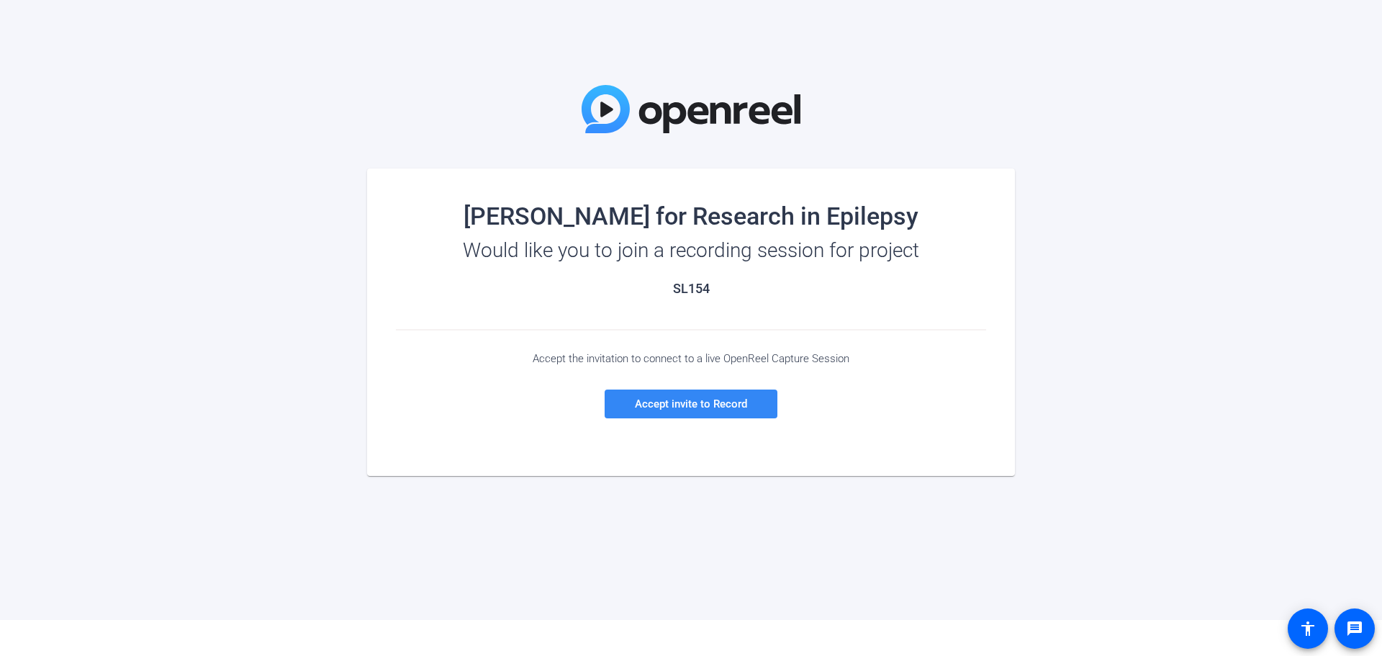
click at [699, 408] on span "Accept invite to Record" at bounding box center [691, 403] width 112 height 13
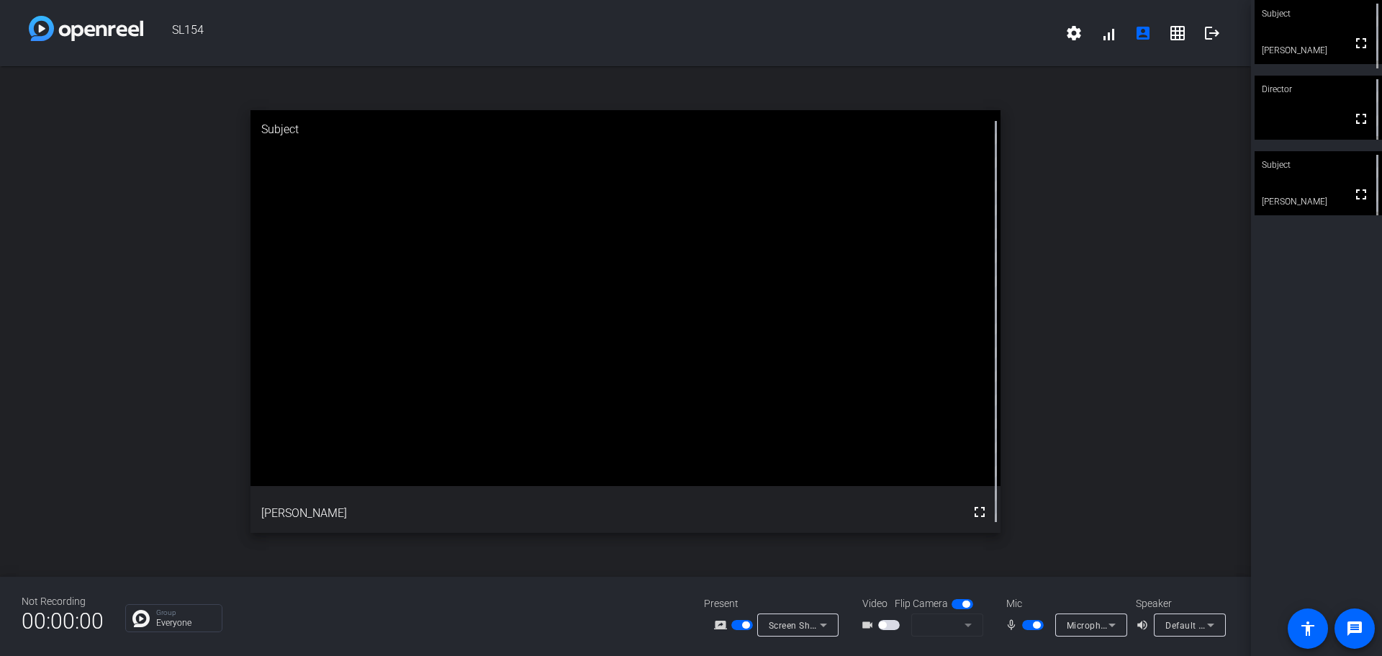
click at [1302, 191] on video at bounding box center [1318, 183] width 127 height 64
click at [1307, 26] on div "Subject" at bounding box center [1318, 13] width 127 height 27
click at [978, 514] on mat-icon "fullscreen" at bounding box center [979, 511] width 17 height 17
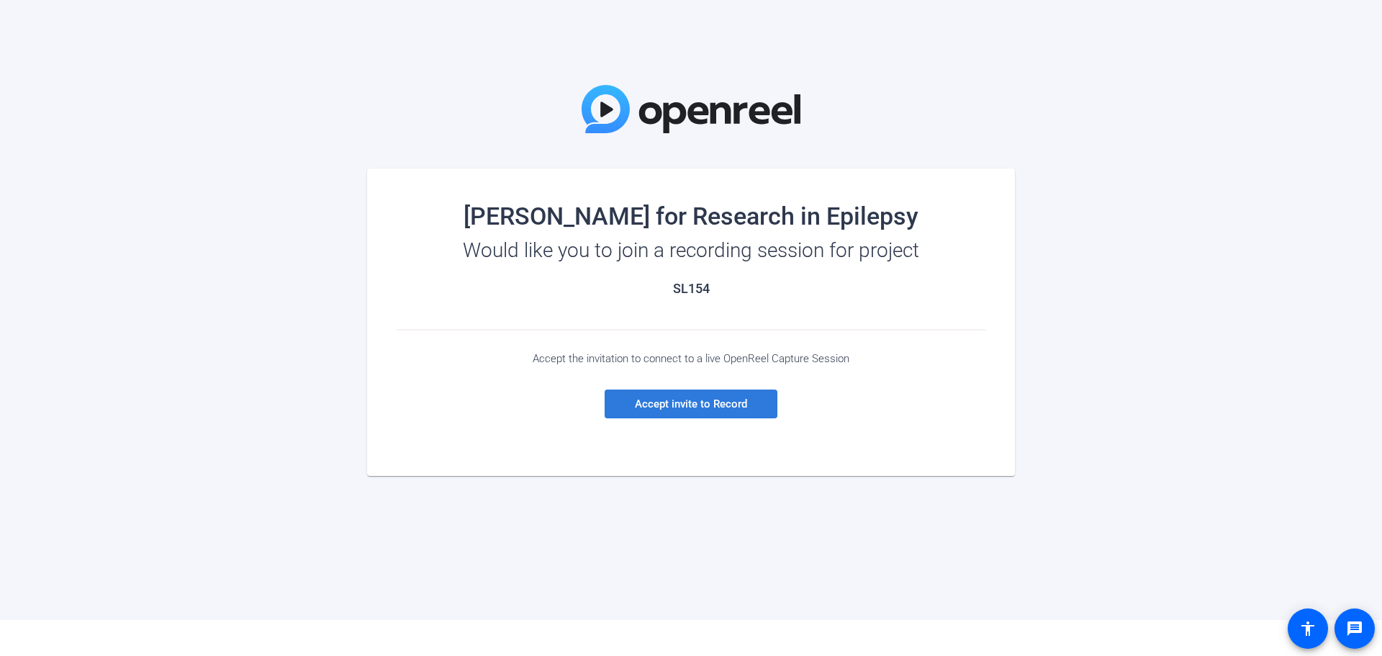
click at [665, 413] on span at bounding box center [691, 404] width 173 height 35
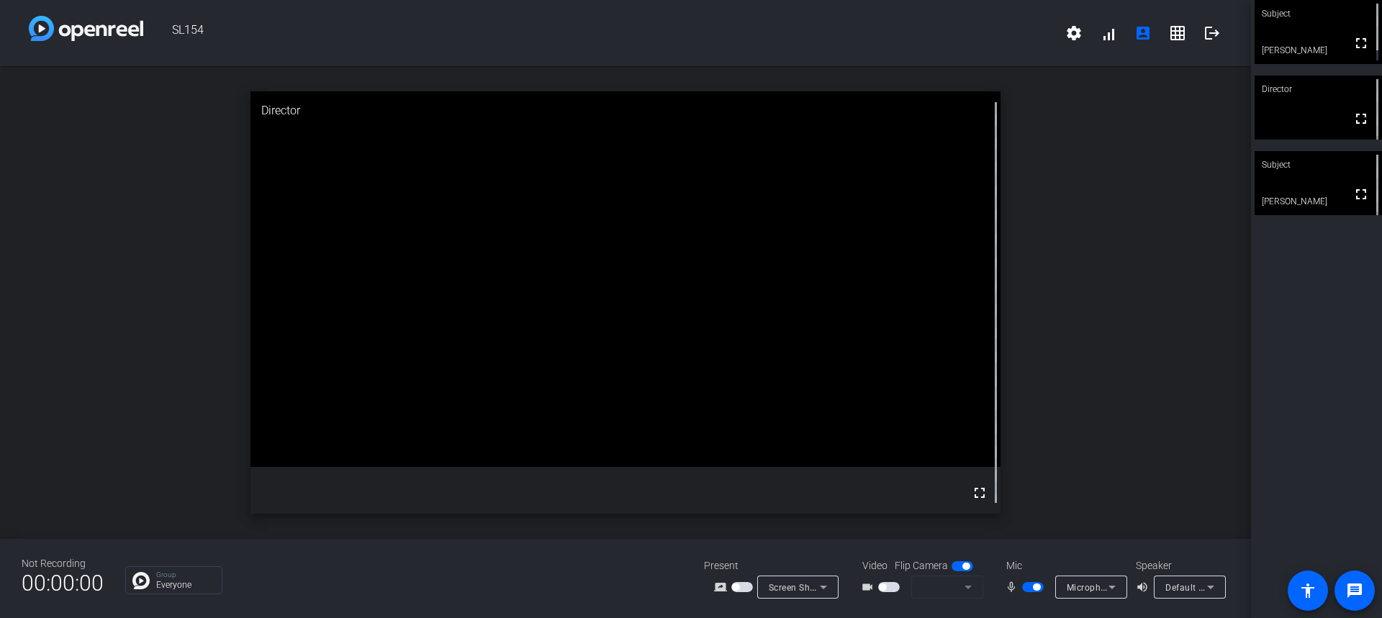
click at [1262, 42] on video at bounding box center [1318, 32] width 127 height 64
click at [678, 300] on video at bounding box center [626, 278] width 751 height 375
click at [734, 590] on span "button" at bounding box center [735, 587] width 7 height 7
click at [879, 585] on span "button" at bounding box center [882, 587] width 7 height 7
click at [970, 586] on icon at bounding box center [968, 587] width 17 height 17
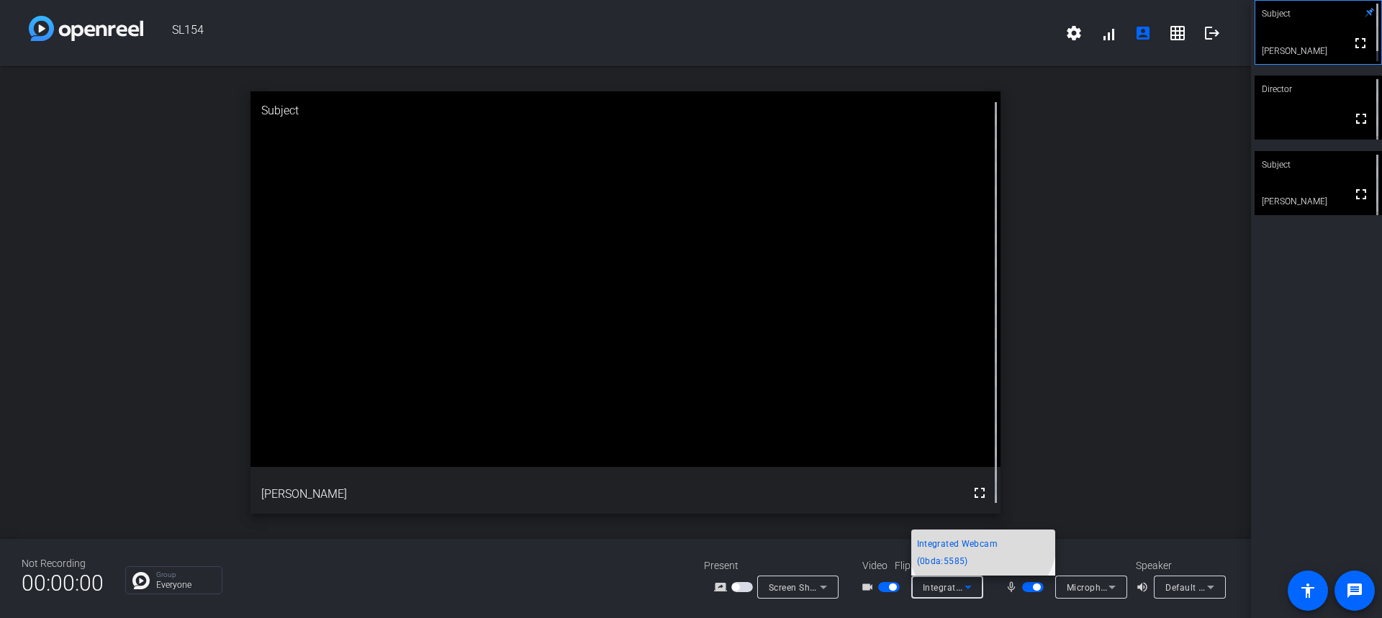
click at [982, 557] on span "Integrated Webcam (0bda:5585)" at bounding box center [983, 553] width 132 height 35
click at [1209, 591] on icon at bounding box center [1210, 587] width 17 height 17
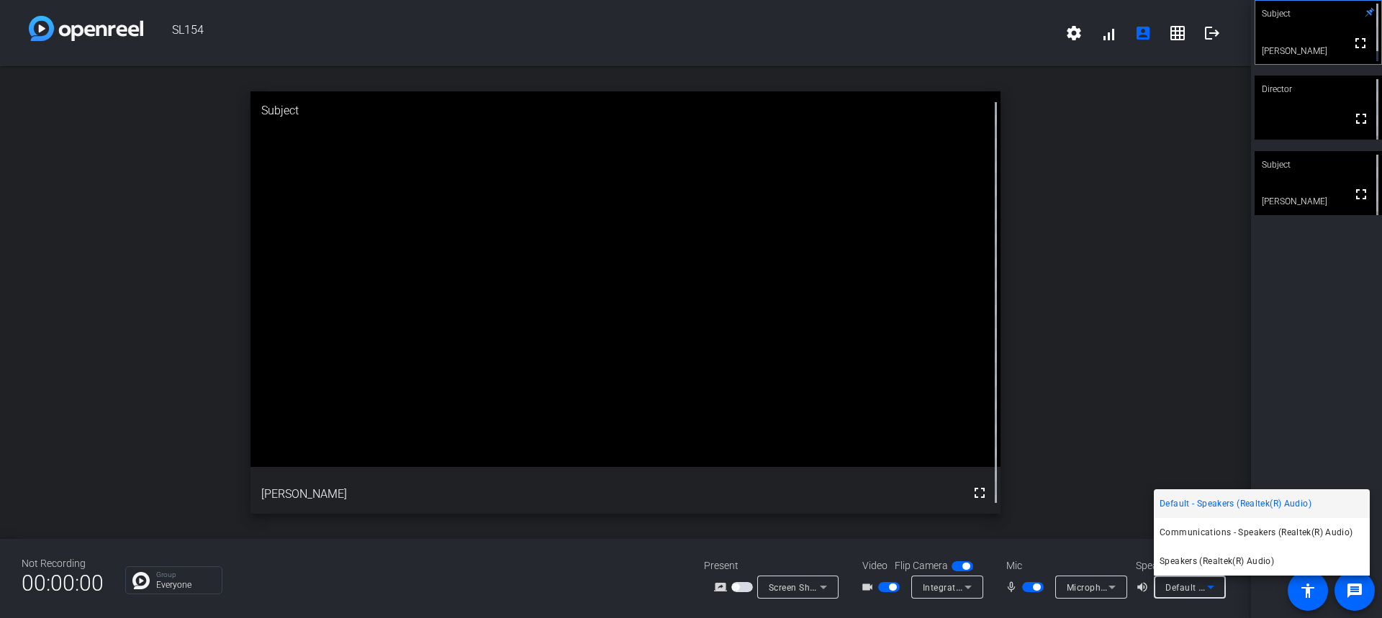
click at [1122, 433] on div at bounding box center [691, 309] width 1382 height 618
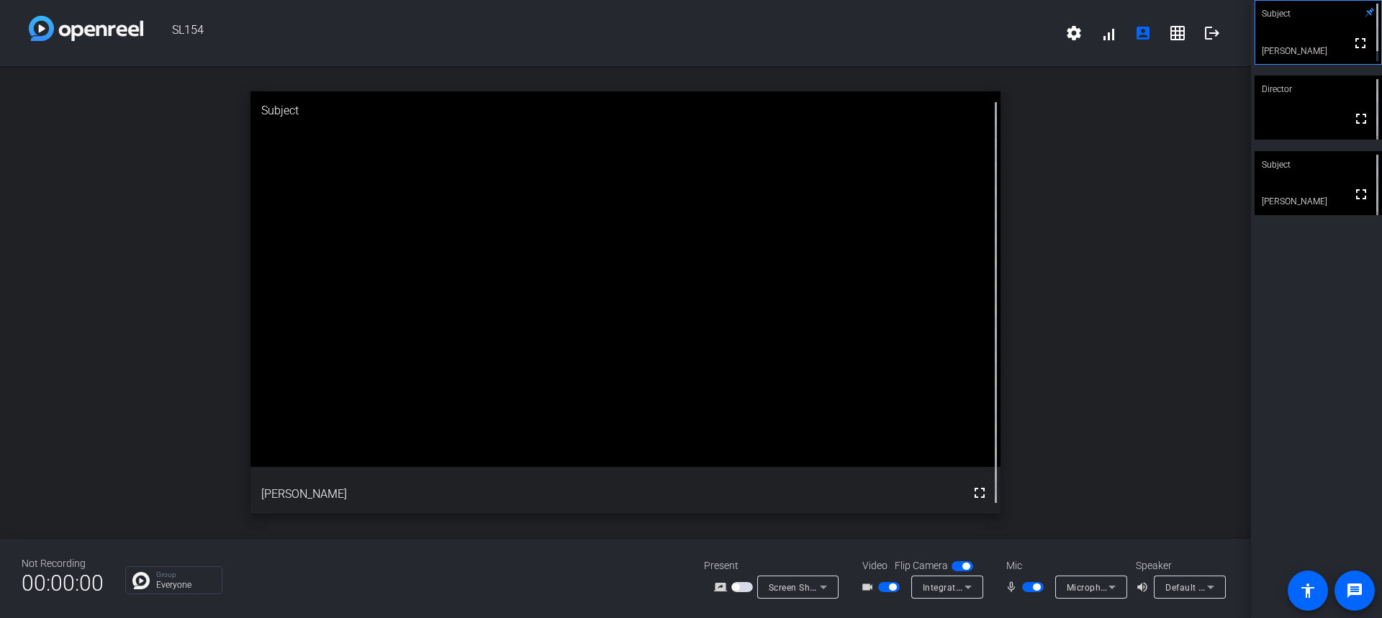
click at [958, 589] on span "Integrated Webcam (0bda:5585)" at bounding box center [992, 588] width 138 height 12
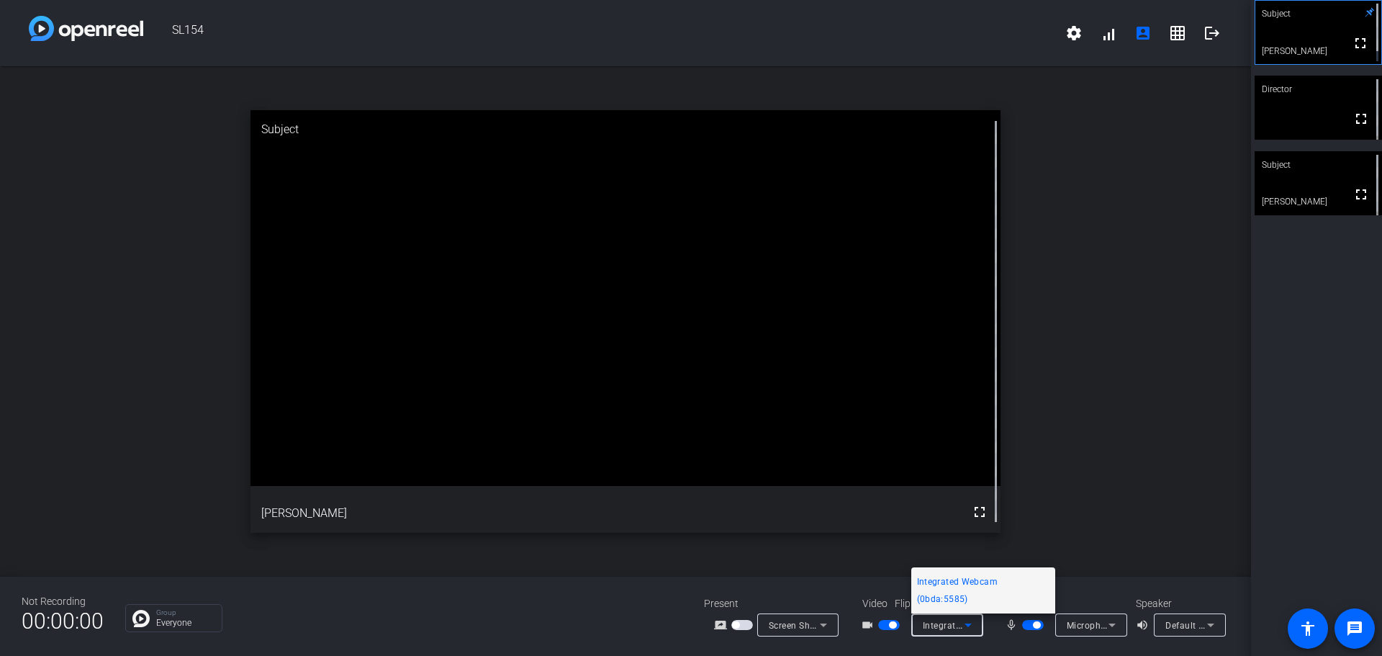
click at [163, 35] on div at bounding box center [691, 328] width 1382 height 656
click at [192, 19] on span "SL154" at bounding box center [600, 33] width 914 height 35
click at [45, 26] on img at bounding box center [86, 28] width 114 height 25
click at [1180, 42] on span at bounding box center [1178, 33] width 35 height 35
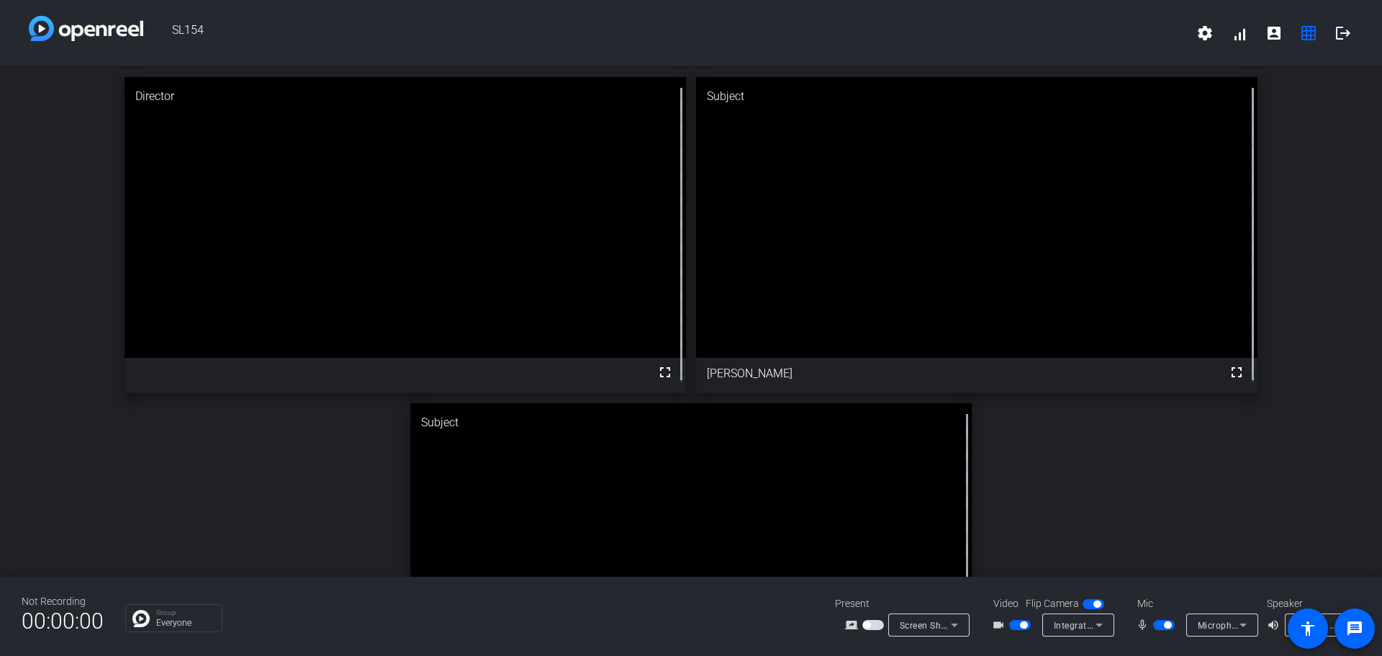
click at [1245, 600] on div "Mic" at bounding box center [1195, 603] width 144 height 15
